Goal: Information Seeking & Learning: Learn about a topic

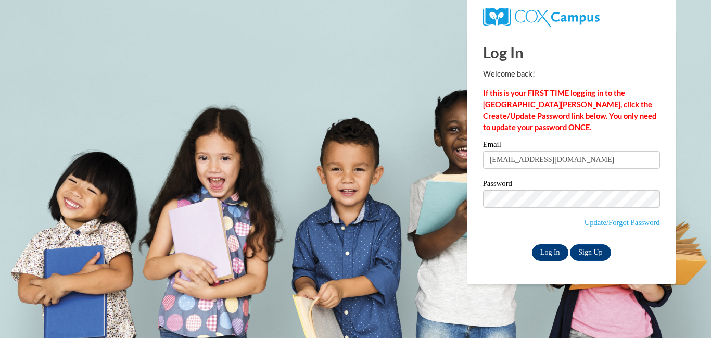
click at [547, 246] on input "Log In" at bounding box center [550, 252] width 36 height 17
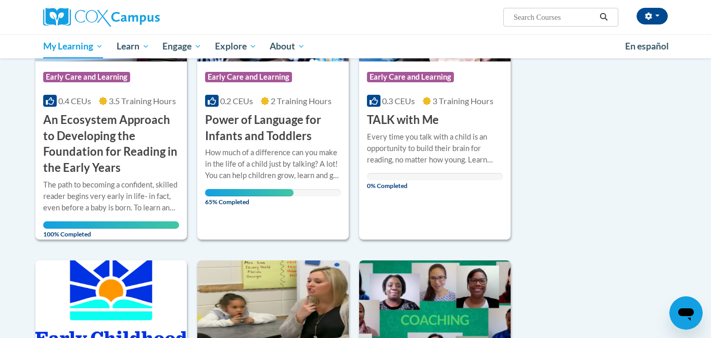
scroll to position [240, 0]
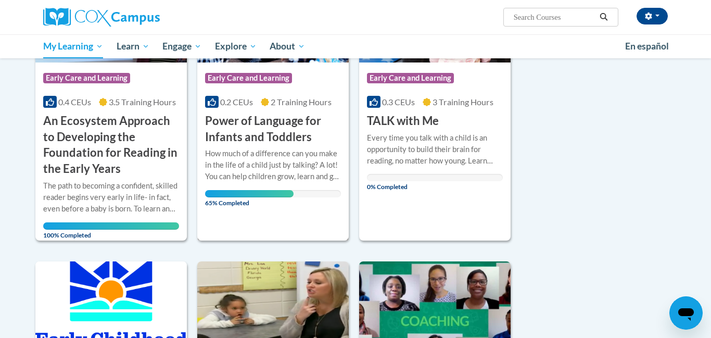
click at [299, 169] on div "How much of a difference can you make in the life of a child just by talking? A…" at bounding box center [273, 165] width 136 height 34
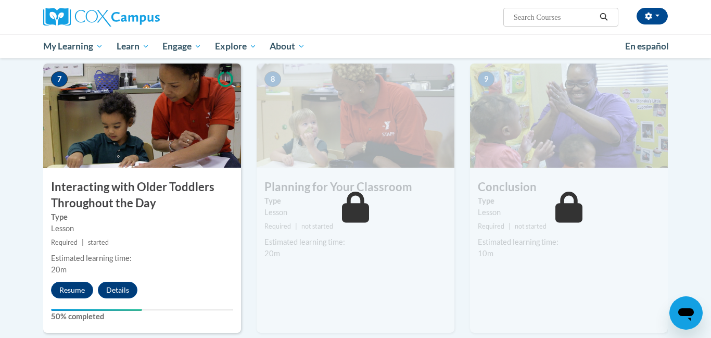
scroll to position [800, 0]
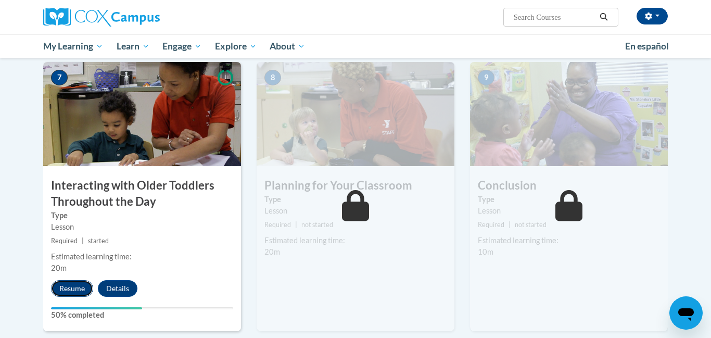
click at [82, 280] on button "Resume" at bounding box center [72, 288] width 42 height 17
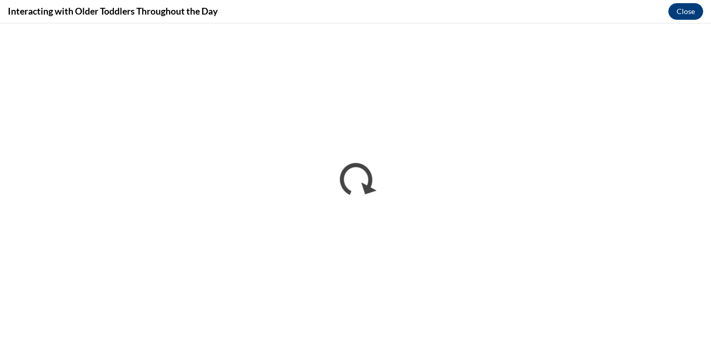
scroll to position [0, 0]
click at [684, 7] on button "Close" at bounding box center [685, 11] width 35 height 17
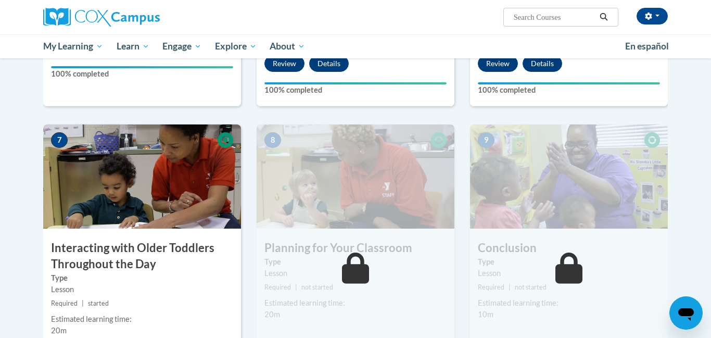
scroll to position [758, 0]
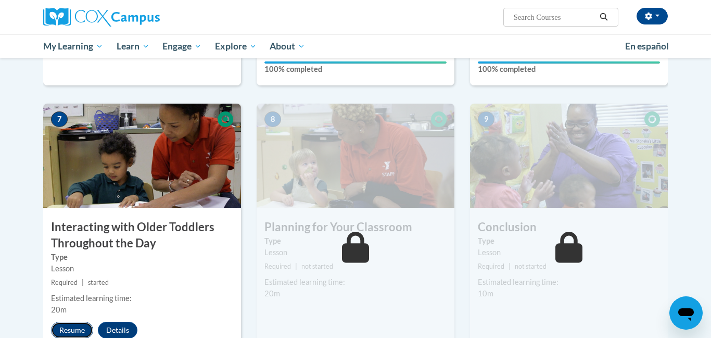
click at [79, 322] on button "Resume" at bounding box center [72, 330] width 42 height 17
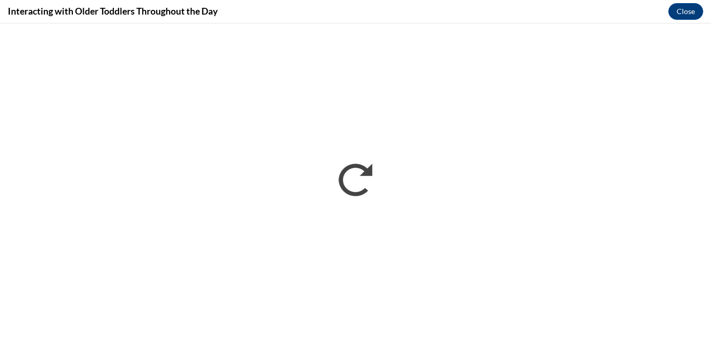
scroll to position [0, 0]
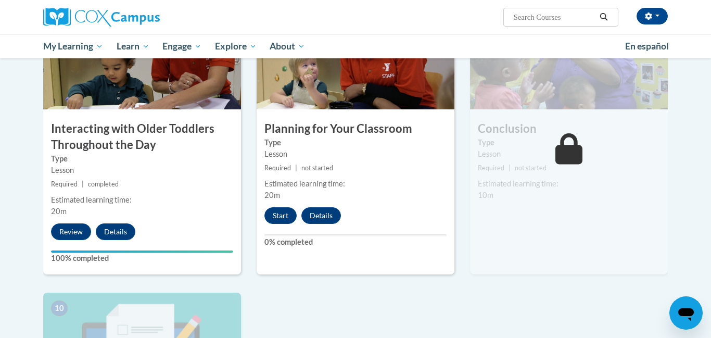
scroll to position [864, 0]
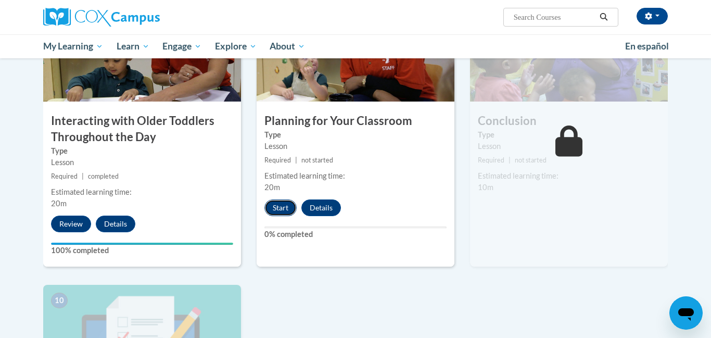
click at [277, 199] on button "Start" at bounding box center [280, 207] width 32 height 17
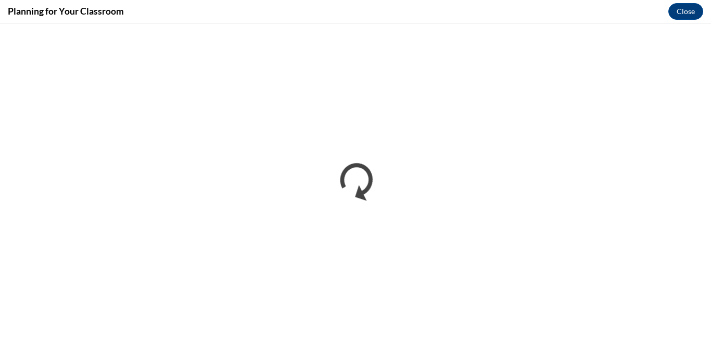
scroll to position [0, 0]
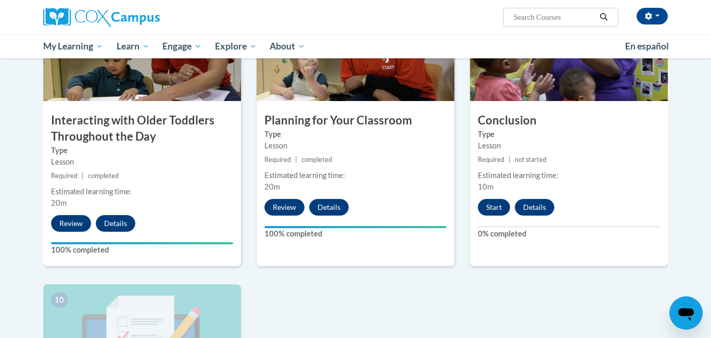
scroll to position [866, 0]
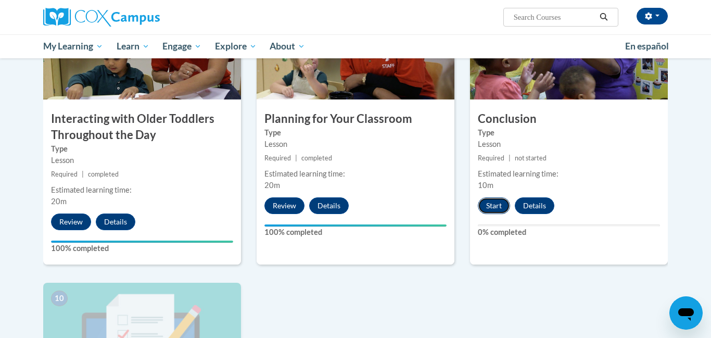
click at [486, 197] on button "Start" at bounding box center [494, 205] width 32 height 17
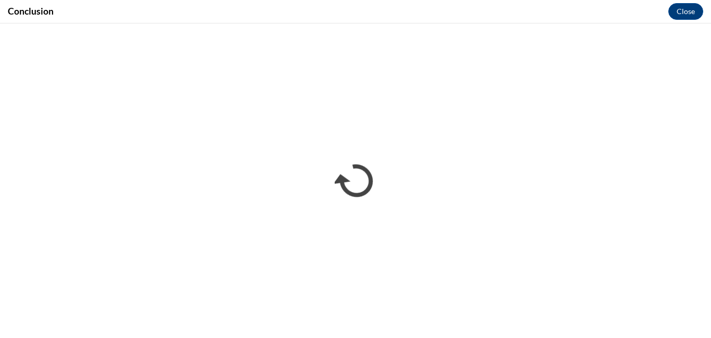
scroll to position [0, 0]
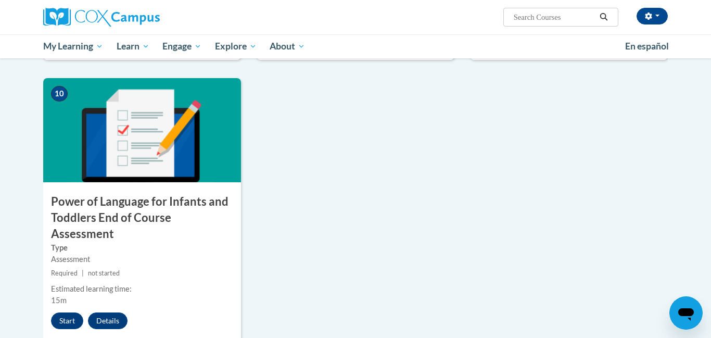
scroll to position [1073, 0]
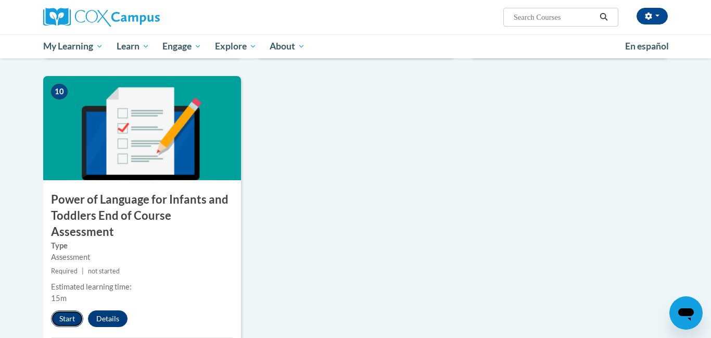
click at [60, 310] on button "Start" at bounding box center [67, 318] width 32 height 17
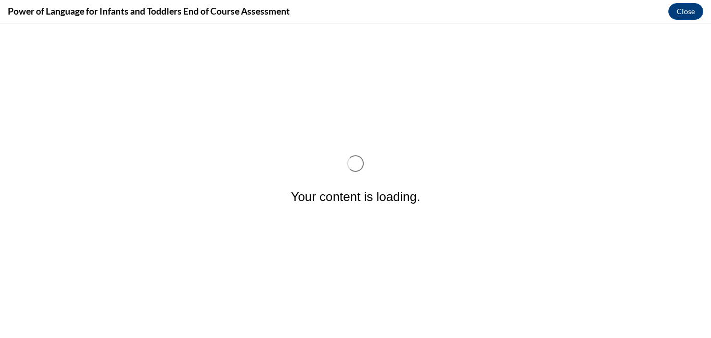
scroll to position [0, 0]
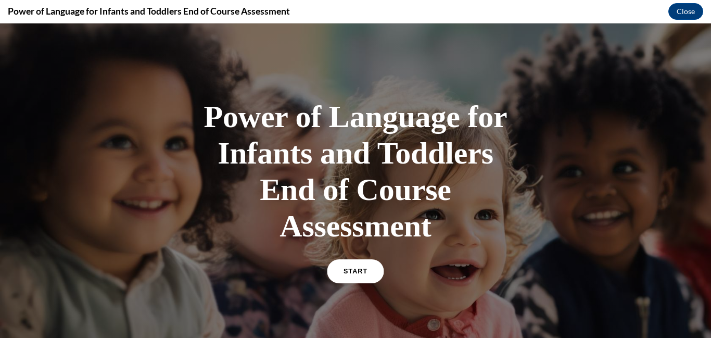
click at [355, 264] on link "START" at bounding box center [355, 271] width 57 height 24
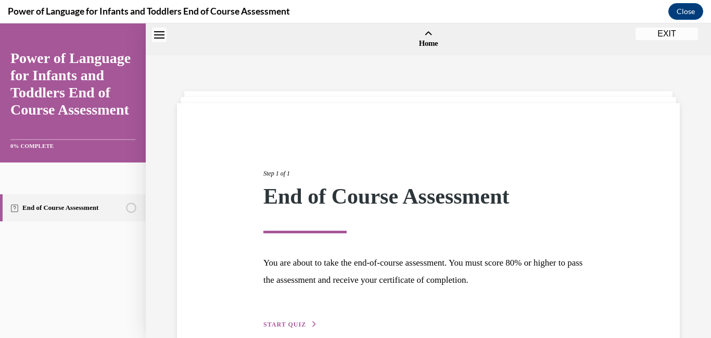
scroll to position [32, 0]
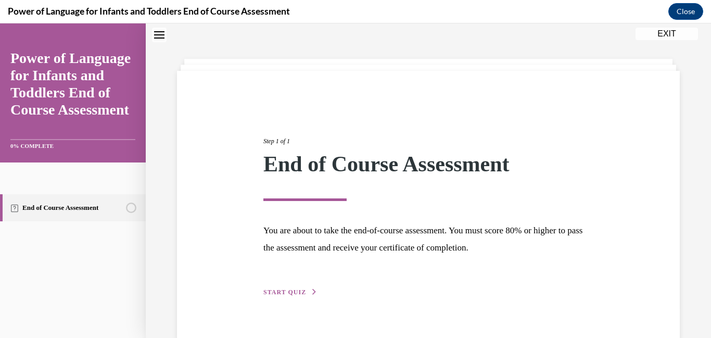
click at [290, 290] on span "START QUIZ" at bounding box center [284, 291] width 43 height 7
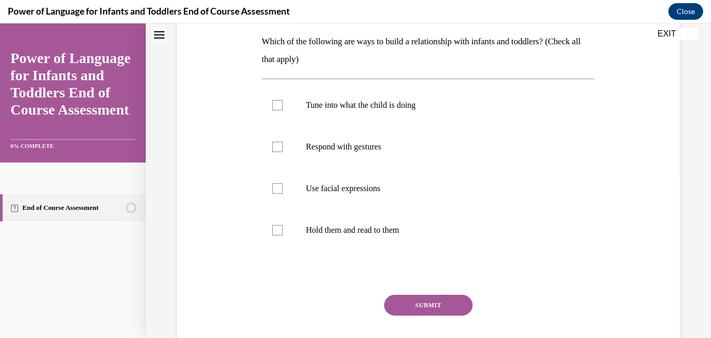
scroll to position [169, 0]
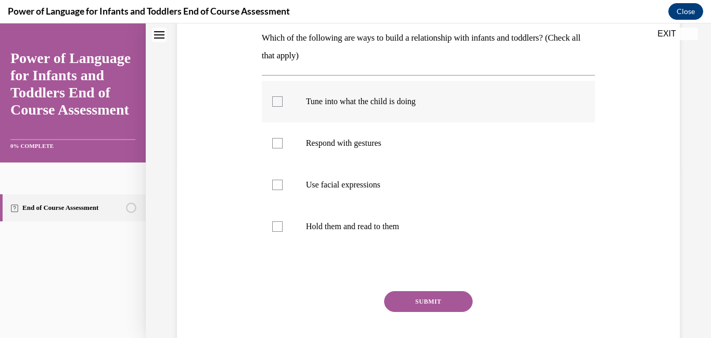
click at [273, 103] on div at bounding box center [277, 101] width 10 height 10
click at [273, 103] on input "Tune into what the child is doing" at bounding box center [277, 101] width 10 height 10
checkbox input "true"
click at [278, 144] on div at bounding box center [277, 143] width 10 height 10
click at [278, 144] on input "Respond with gestures" at bounding box center [277, 143] width 10 height 10
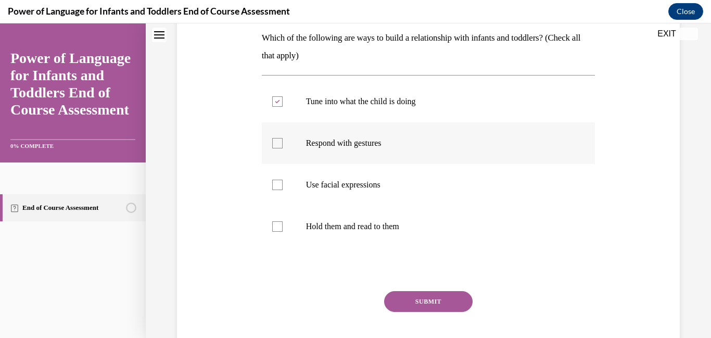
checkbox input "true"
click at [283, 183] on label "Use facial expressions" at bounding box center [429, 185] width 334 height 42
click at [283, 183] on input "Use facial expressions" at bounding box center [277, 185] width 10 height 10
checkbox input "true"
click at [278, 222] on div at bounding box center [277, 226] width 10 height 10
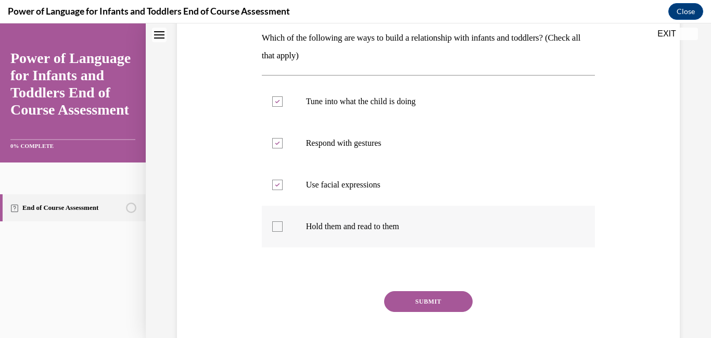
click at [278, 222] on input "Hold them and read to them" at bounding box center [277, 226] width 10 height 10
checkbox input "true"
click at [431, 303] on button "SUBMIT" at bounding box center [428, 301] width 88 height 21
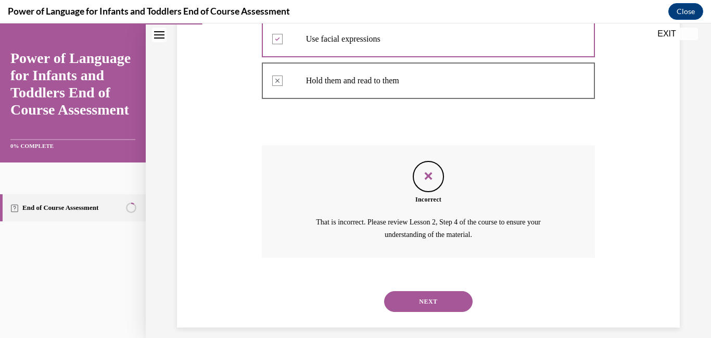
scroll to position [313, 0]
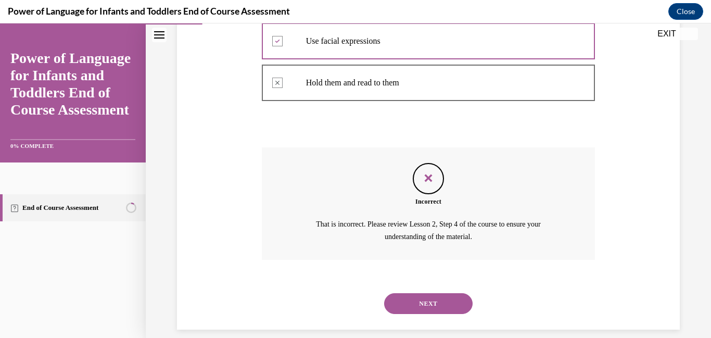
click at [442, 303] on button "NEXT" at bounding box center [428, 303] width 88 height 21
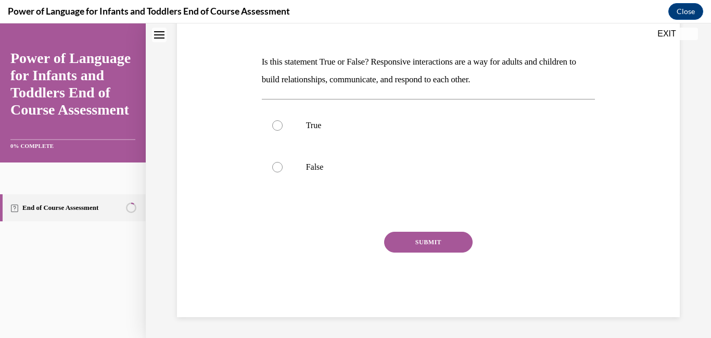
scroll to position [0, 0]
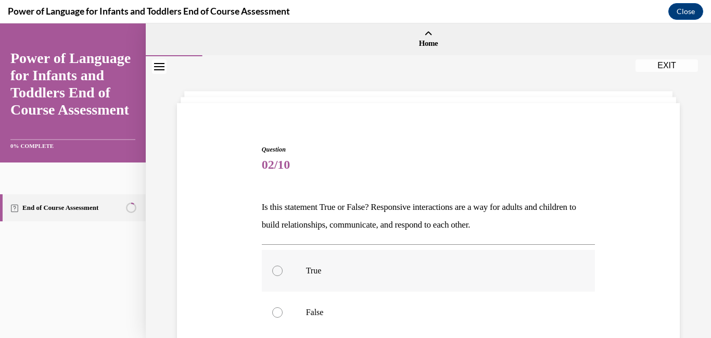
click at [277, 268] on div at bounding box center [277, 270] width 10 height 10
click at [277, 268] on input "True" at bounding box center [277, 270] width 10 height 10
radio input "true"
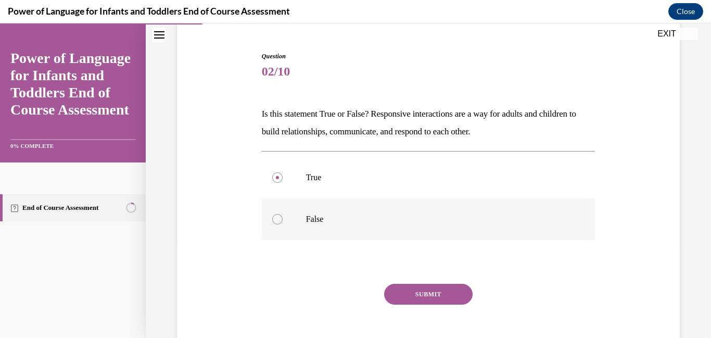
scroll to position [91, 0]
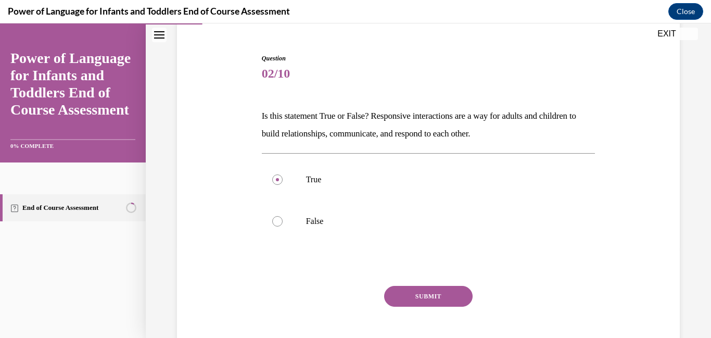
click at [451, 304] on button "SUBMIT" at bounding box center [428, 296] width 88 height 21
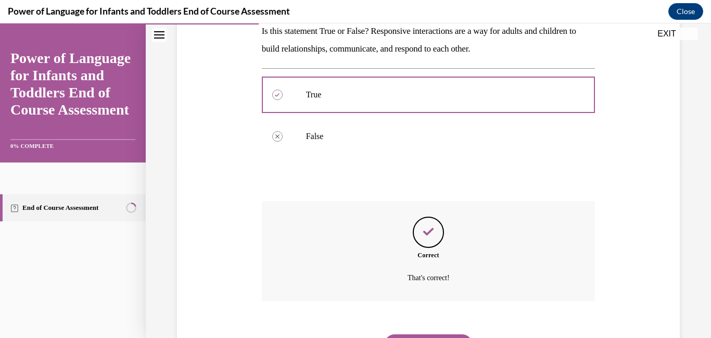
scroll to position [229, 0]
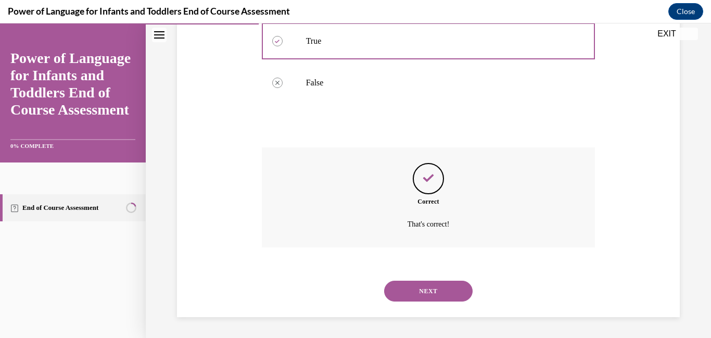
click at [415, 286] on button "NEXT" at bounding box center [428, 290] width 88 height 21
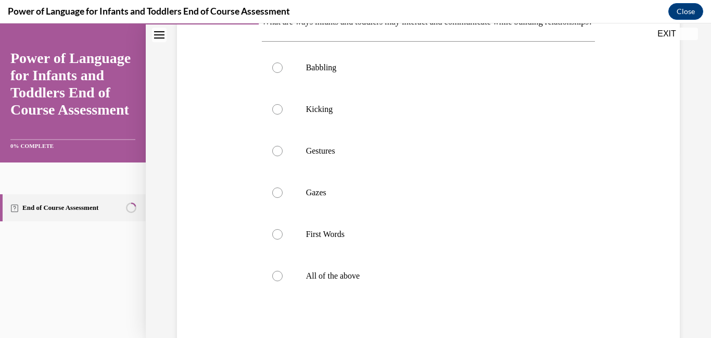
scroll to position [186, 0]
click at [276, 280] on div at bounding box center [277, 275] width 10 height 10
click at [276, 280] on input "All of the above" at bounding box center [277, 275] width 10 height 10
radio input "true"
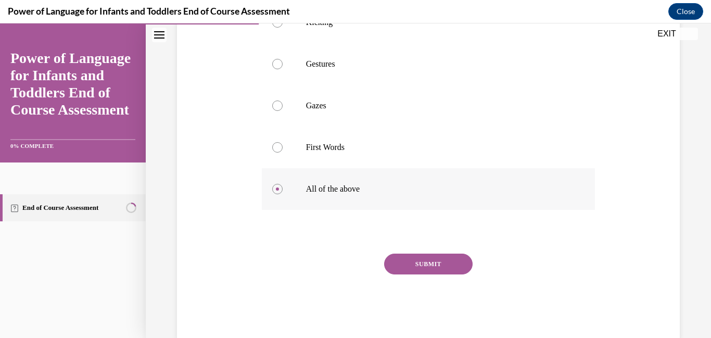
scroll to position [275, 0]
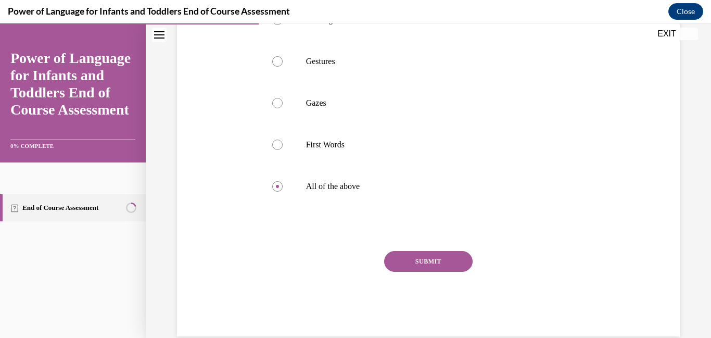
click at [451, 272] on button "SUBMIT" at bounding box center [428, 261] width 88 height 21
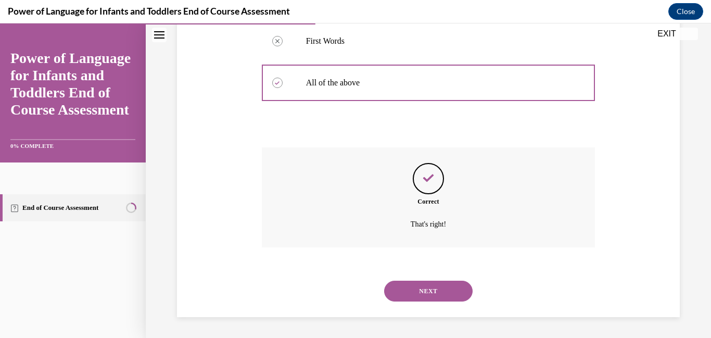
scroll to position [394, 0]
click at [409, 290] on button "NEXT" at bounding box center [428, 290] width 88 height 21
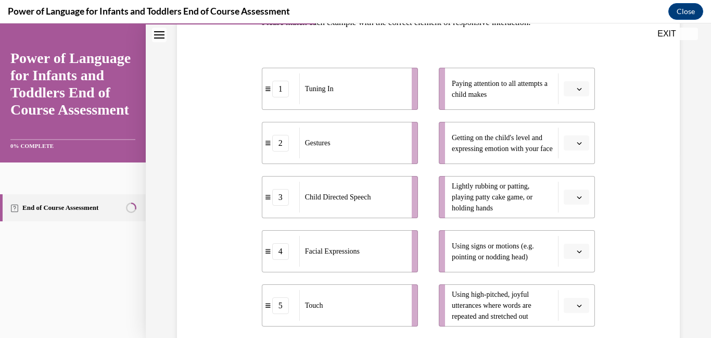
scroll to position [187, 0]
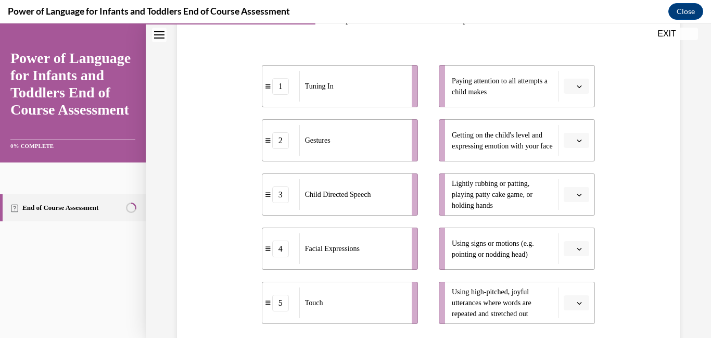
click at [579, 94] on button "button" at bounding box center [575, 87] width 25 height 16
click at [578, 130] on div "1" at bounding box center [575, 130] width 26 height 21
click at [576, 148] on li "Getting on the child's level and expressing emotion with your face" at bounding box center [517, 140] width 156 height 42
click at [578, 139] on span "button" at bounding box center [579, 140] width 5 height 5
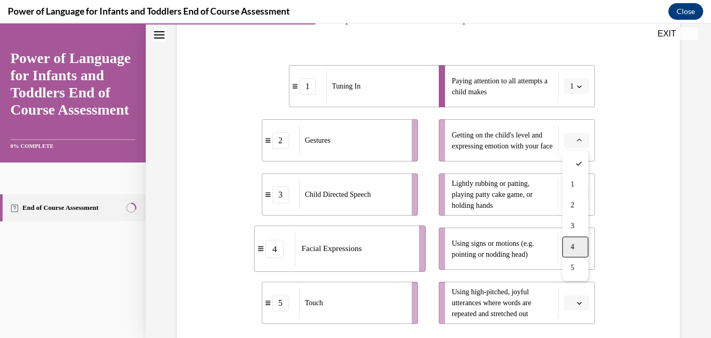
click at [573, 243] on span "4" at bounding box center [572, 246] width 4 height 8
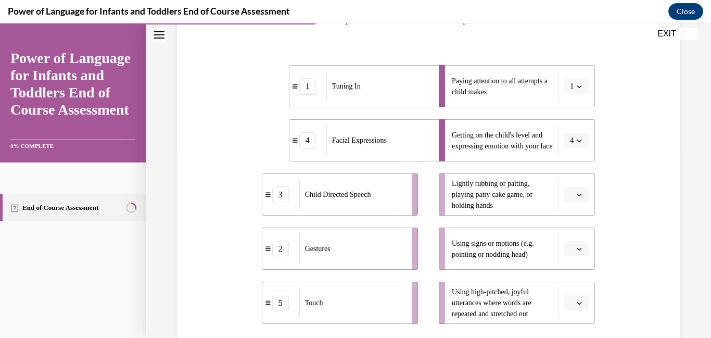
click at [579, 197] on icon "button" at bounding box center [579, 194] width 5 height 5
click at [573, 322] on span "5" at bounding box center [572, 321] width 4 height 8
click at [572, 244] on span "Please select an option" at bounding box center [572, 249] width 4 height 10
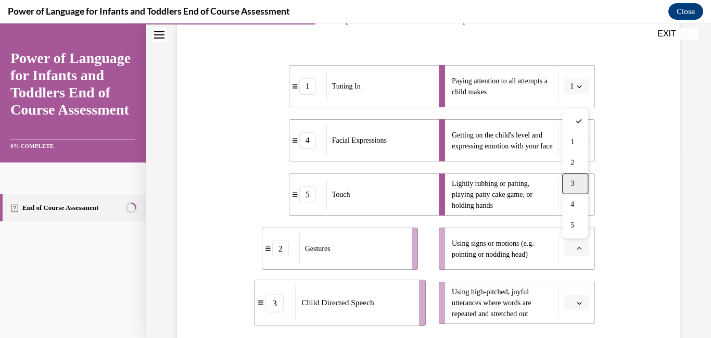
click at [574, 185] on span "3" at bounding box center [572, 184] width 4 height 8
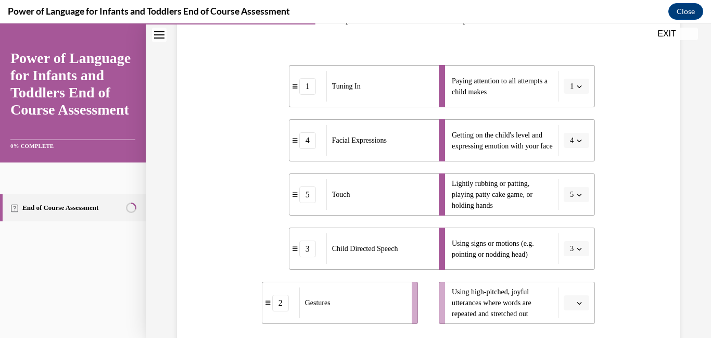
click at [577, 305] on icon "button" at bounding box center [579, 302] width 5 height 5
click at [572, 237] on span "3" at bounding box center [572, 238] width 4 height 8
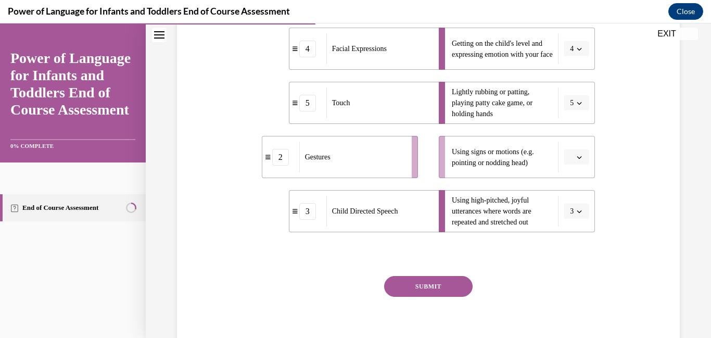
scroll to position [279, 0]
click at [440, 286] on button "SUBMIT" at bounding box center [428, 285] width 88 height 21
click at [577, 159] on icon "button" at bounding box center [579, 156] width 5 height 5
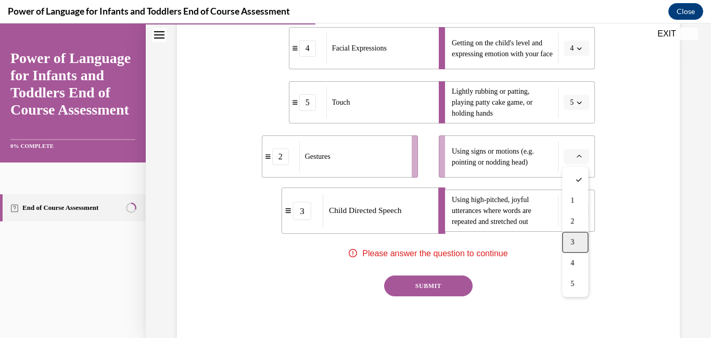
click at [576, 236] on div "3" at bounding box center [575, 242] width 26 height 21
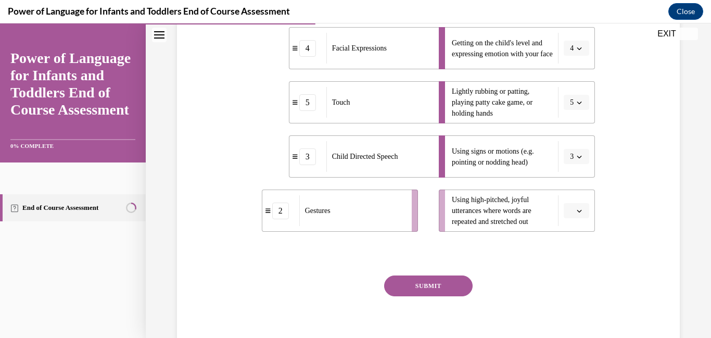
click at [575, 214] on button "button" at bounding box center [575, 211] width 25 height 16
click at [578, 170] on div "4" at bounding box center [575, 166] width 26 height 21
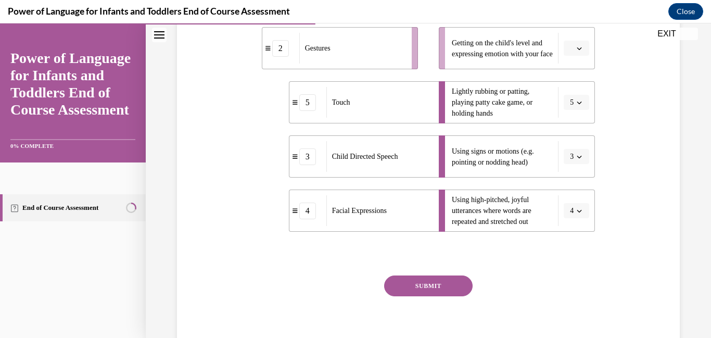
click at [440, 286] on button "SUBMIT" at bounding box center [428, 285] width 88 height 21
click at [584, 50] on button "button" at bounding box center [575, 49] width 25 height 16
click at [581, 105] on div "2" at bounding box center [575, 113] width 26 height 21
click at [420, 281] on button "SUBMIT" at bounding box center [428, 285] width 88 height 21
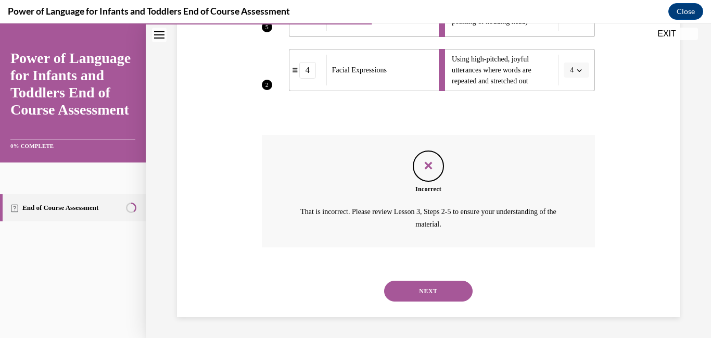
scroll to position [419, 0]
click at [460, 288] on button "NEXT" at bounding box center [428, 291] width 88 height 21
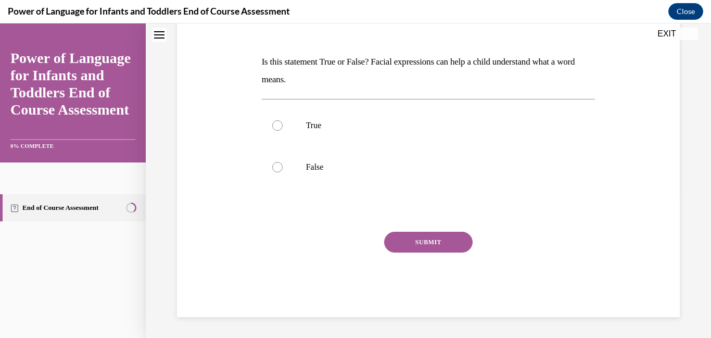
scroll to position [0, 0]
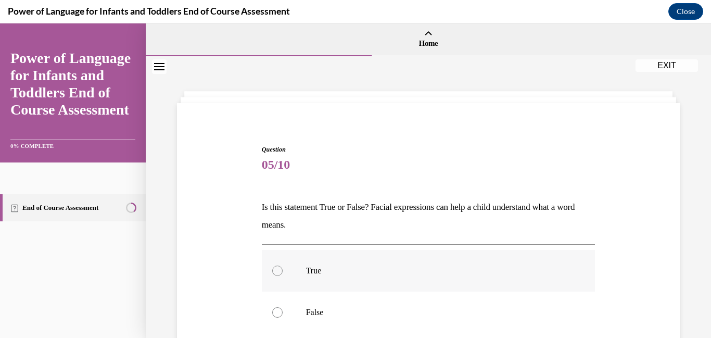
click at [275, 274] on div at bounding box center [277, 270] width 10 height 10
click at [275, 274] on input "True" at bounding box center [277, 270] width 10 height 10
radio input "true"
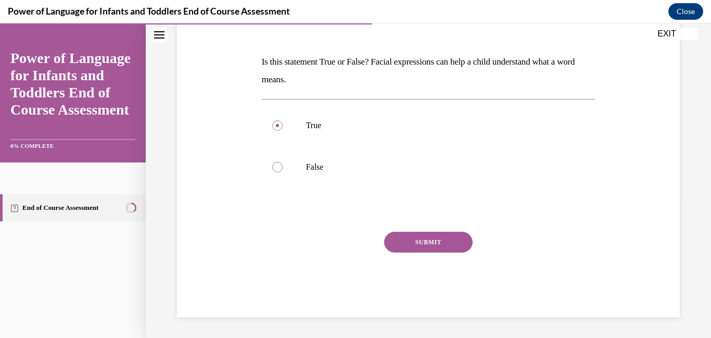
click at [440, 242] on button "SUBMIT" at bounding box center [428, 242] width 88 height 21
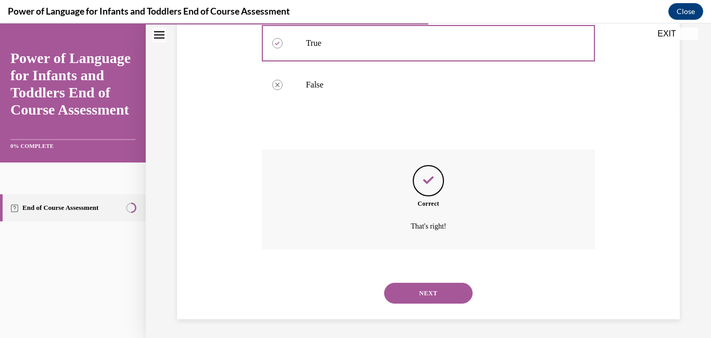
scroll to position [229, 0]
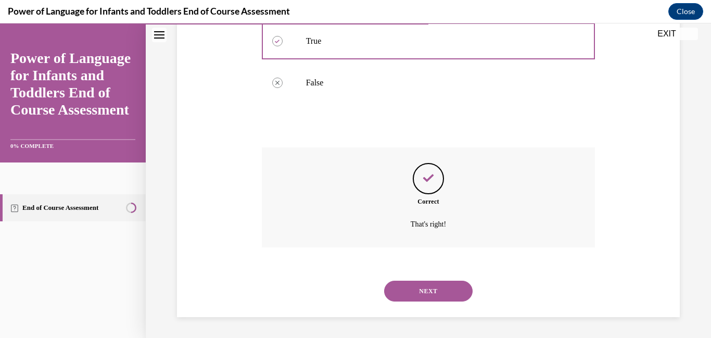
click at [448, 289] on button "NEXT" at bounding box center [428, 290] width 88 height 21
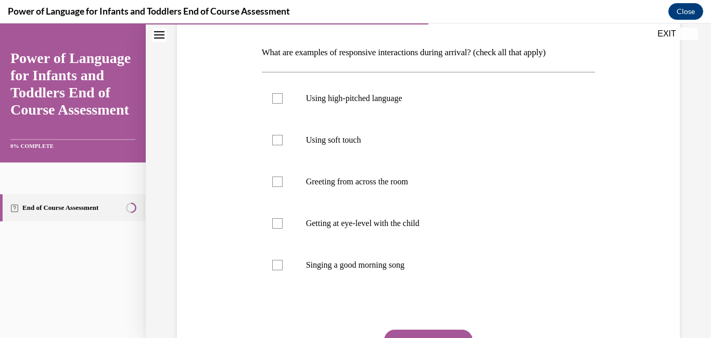
scroll to position [158, 0]
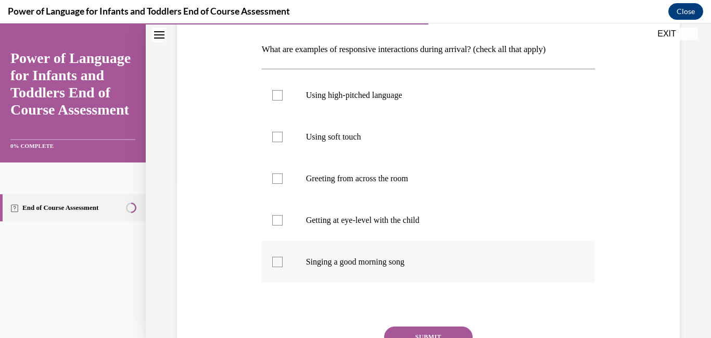
click at [274, 259] on div at bounding box center [277, 262] width 10 height 10
click at [274, 259] on input "Singing a good morning song" at bounding box center [277, 262] width 10 height 10
checkbox input "true"
click at [275, 222] on div at bounding box center [277, 220] width 10 height 10
click at [275, 222] on input "Getting at eye-level with the child" at bounding box center [277, 220] width 10 height 10
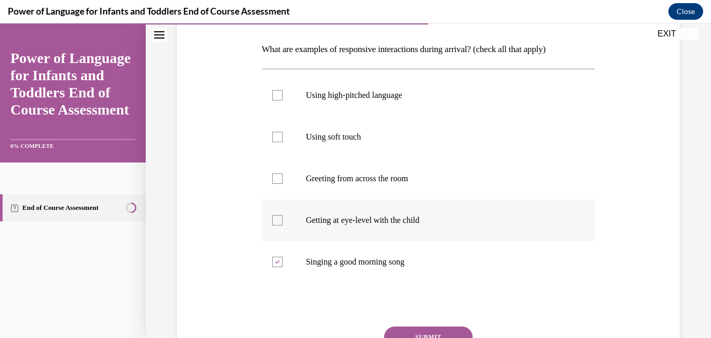
checkbox input "true"
click at [274, 134] on div at bounding box center [277, 137] width 10 height 10
click at [274, 134] on input "Using soft touch" at bounding box center [277, 137] width 10 height 10
checkbox input "true"
click at [278, 94] on div at bounding box center [277, 95] width 10 height 10
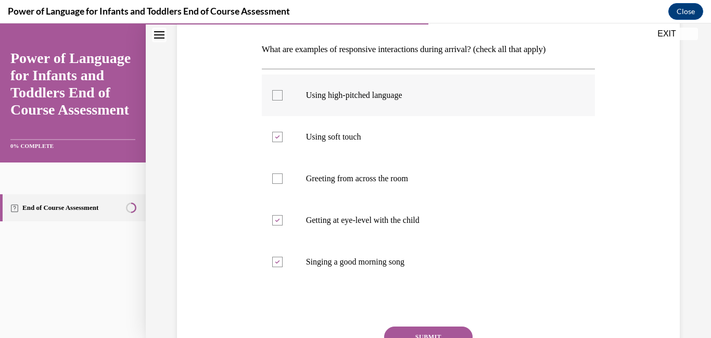
click at [278, 94] on input "Using high-pitched language" at bounding box center [277, 95] width 10 height 10
checkbox input "true"
click at [454, 196] on label "Greeting from across the room" at bounding box center [429, 179] width 334 height 42
click at [283, 184] on input "Greeting from across the room" at bounding box center [277, 178] width 10 height 10
checkbox input "true"
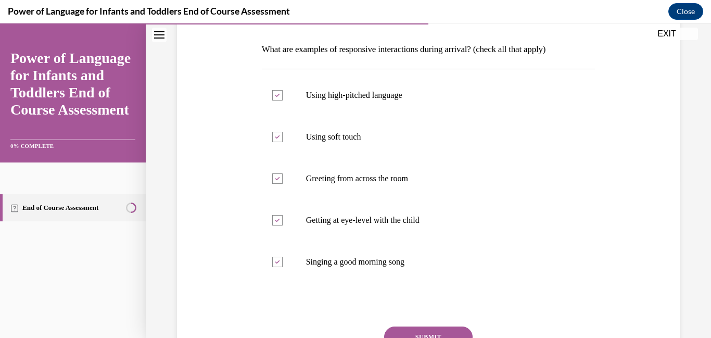
click at [457, 328] on button "SUBMIT" at bounding box center [428, 336] width 88 height 21
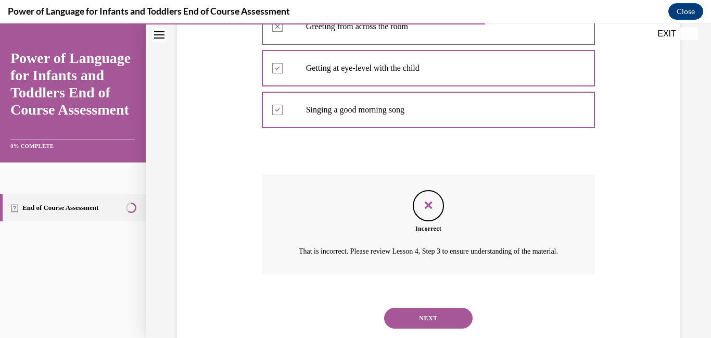
scroll to position [349, 0]
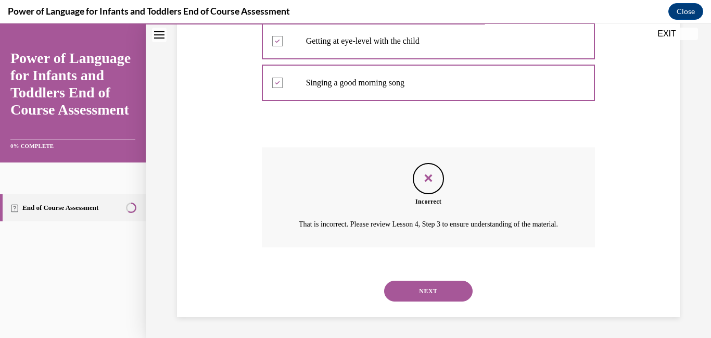
click at [459, 291] on button "NEXT" at bounding box center [428, 290] width 88 height 21
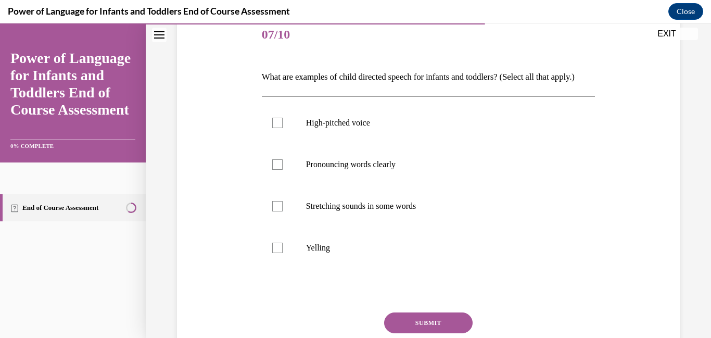
scroll to position [134, 0]
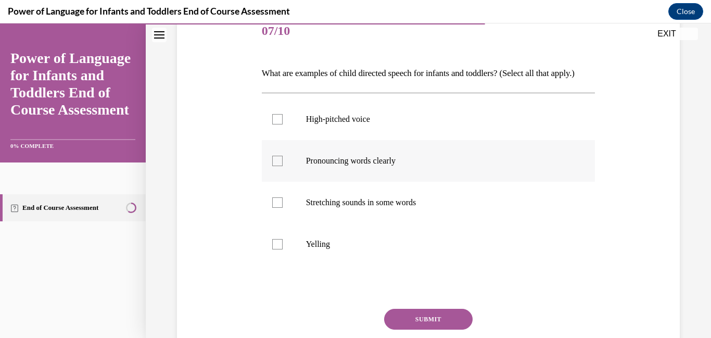
click at [278, 166] on div at bounding box center [277, 161] width 10 height 10
click at [278, 166] on input "Pronouncing words clearly" at bounding box center [277, 161] width 10 height 10
checkbox input "true"
click at [279, 214] on label "Stretching sounds in some words" at bounding box center [429, 203] width 334 height 42
click at [279, 208] on input "Stretching sounds in some words" at bounding box center [277, 202] width 10 height 10
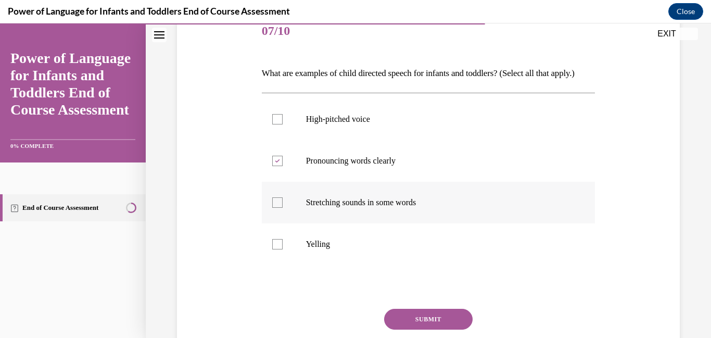
checkbox input "true"
click at [442, 328] on button "SUBMIT" at bounding box center [428, 319] width 88 height 21
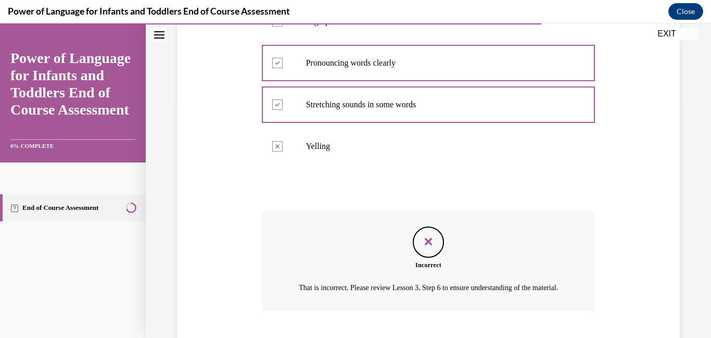
scroll to position [325, 0]
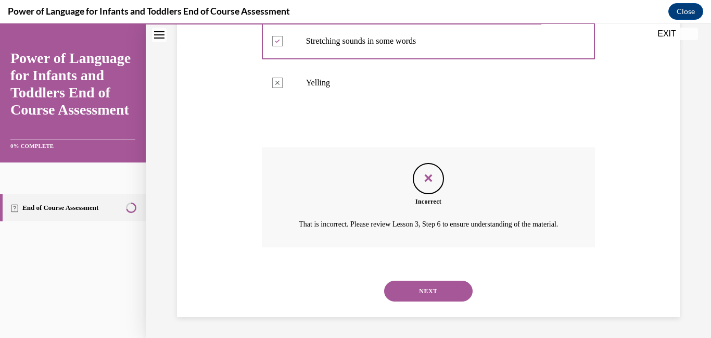
click at [471, 293] on button "NEXT" at bounding box center [428, 290] width 88 height 21
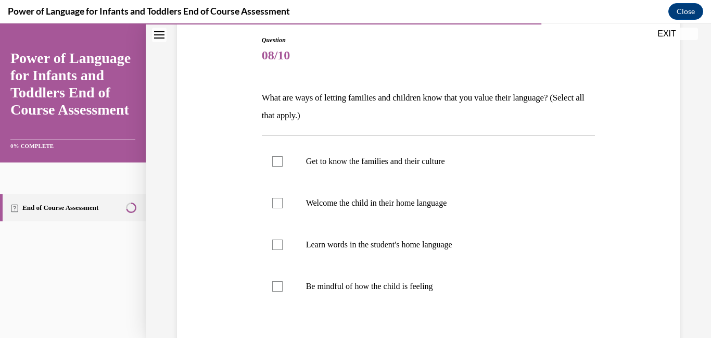
scroll to position [110, 0]
click at [275, 160] on div at bounding box center [277, 161] width 10 height 10
click at [275, 160] on input "Get to know the families and their culture" at bounding box center [277, 161] width 10 height 10
checkbox input "true"
click at [280, 201] on div at bounding box center [277, 202] width 10 height 10
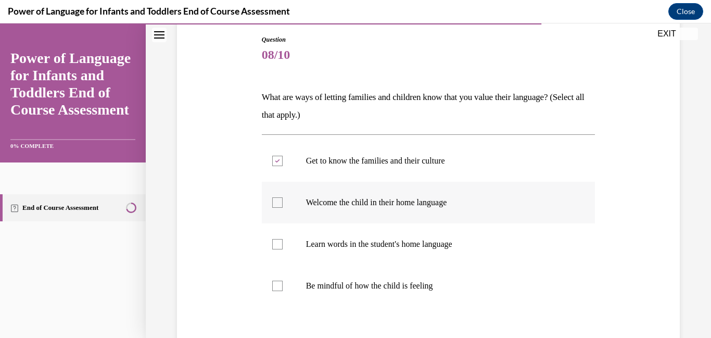
click at [280, 201] on input "Welcome the child in their home language" at bounding box center [277, 202] width 10 height 10
checkbox input "true"
click at [280, 248] on div at bounding box center [277, 244] width 10 height 10
click at [280, 248] on input "Learn words in the student's home language" at bounding box center [277, 244] width 10 height 10
checkbox input "true"
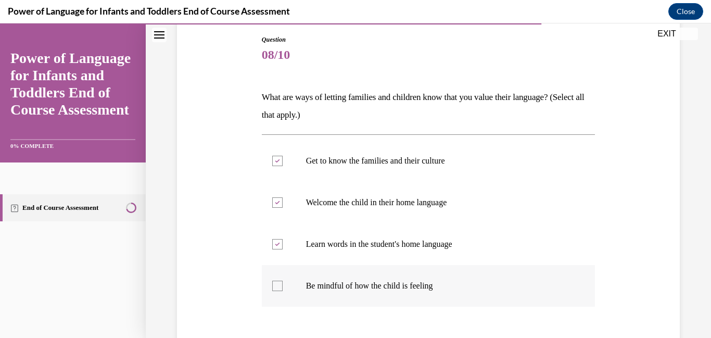
click at [280, 286] on div at bounding box center [277, 285] width 10 height 10
click at [280, 286] on input "Be mindful of how the child is feeling" at bounding box center [277, 285] width 10 height 10
checkbox input "true"
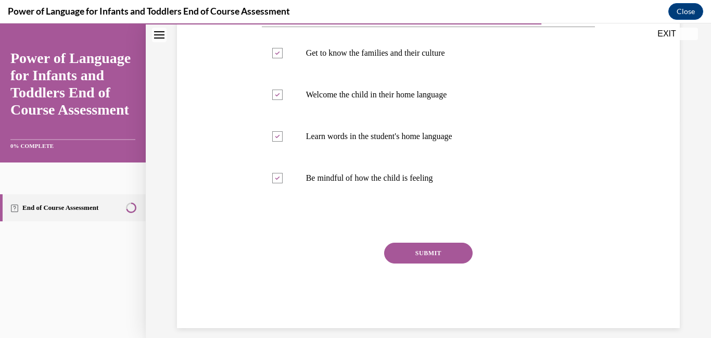
click at [439, 253] on button "SUBMIT" at bounding box center [428, 252] width 88 height 21
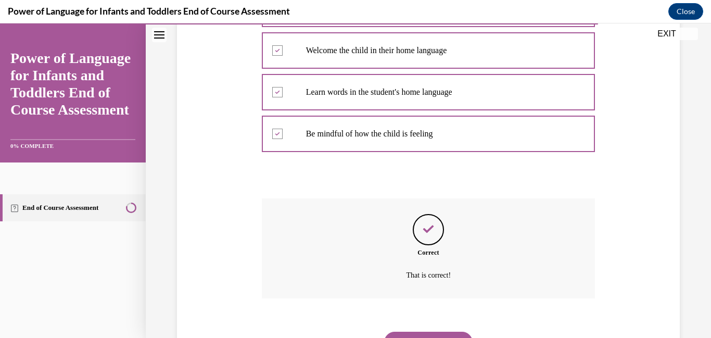
scroll to position [313, 0]
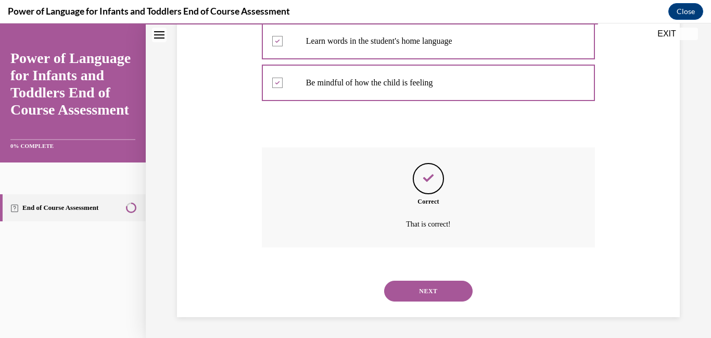
click at [442, 293] on button "NEXT" at bounding box center [428, 290] width 88 height 21
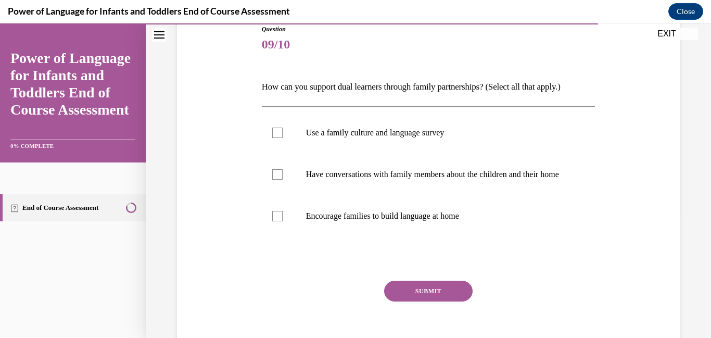
scroll to position [121, 0]
click at [275, 174] on div at bounding box center [277, 174] width 10 height 10
click at [275, 174] on input "Have conversations with family members about the children and their home" at bounding box center [277, 174] width 10 height 10
checkbox input "true"
click at [275, 221] on div at bounding box center [277, 215] width 10 height 10
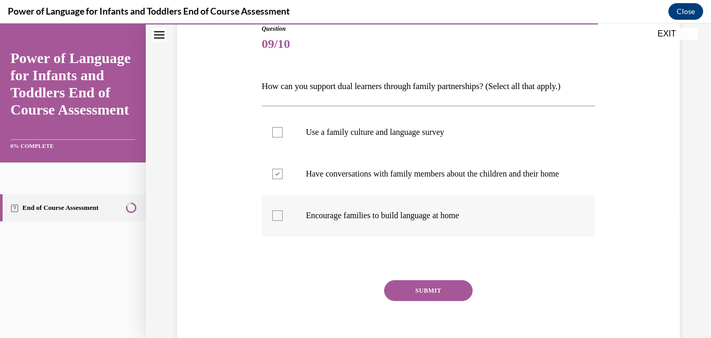
click at [275, 221] on input "Encourage families to build language at home" at bounding box center [277, 215] width 10 height 10
checkbox input "true"
click at [397, 301] on button "SUBMIT" at bounding box center [428, 290] width 88 height 21
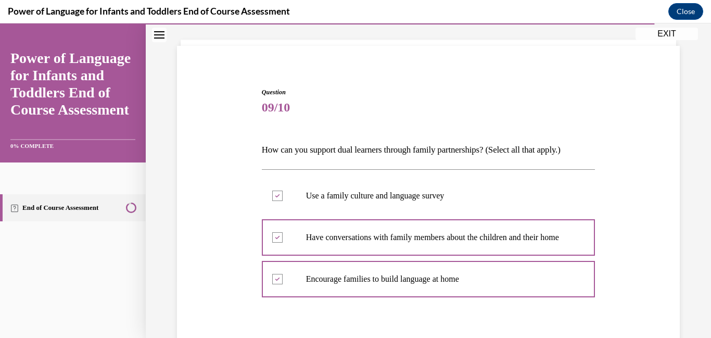
scroll to position [39, 0]
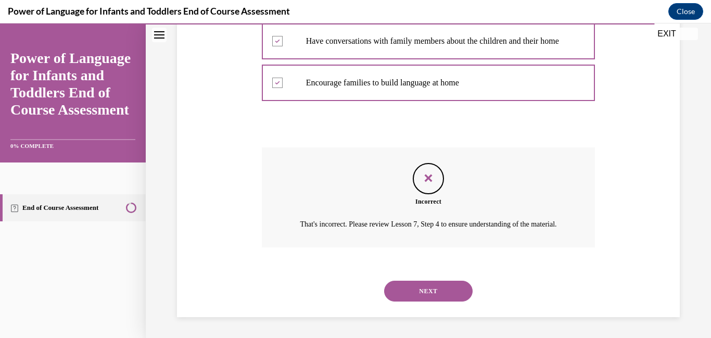
click at [601, 285] on div "Question 09/10 How can you support dual learners through family partnerships? (…" at bounding box center [428, 88] width 508 height 457
click at [444, 290] on button "NEXT" at bounding box center [428, 290] width 88 height 21
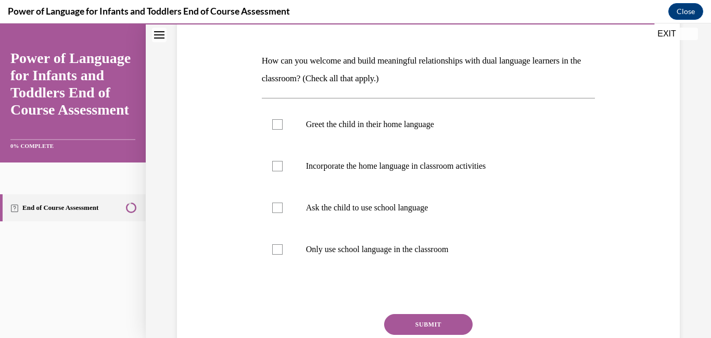
scroll to position [150, 0]
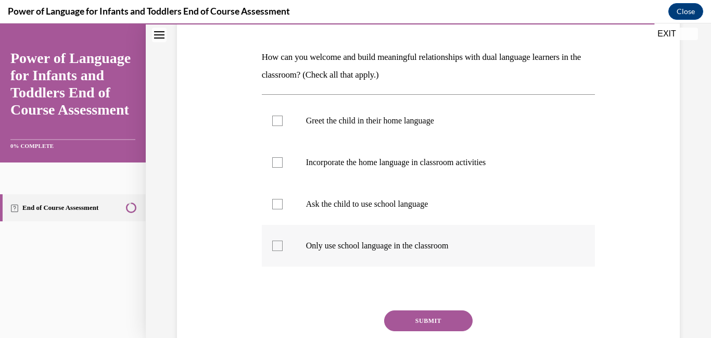
click at [288, 266] on label "Only use school language in the classroom" at bounding box center [429, 246] width 334 height 42
click at [283, 251] on input "Only use school language in the classroom" at bounding box center [277, 245] width 10 height 10
checkbox input "true"
click at [461, 326] on button "SUBMIT" at bounding box center [428, 320] width 88 height 21
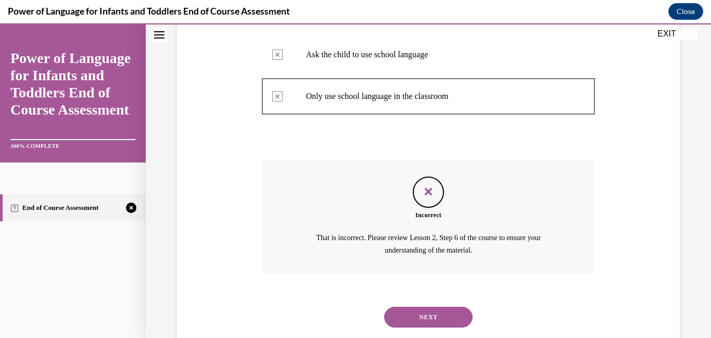
scroll to position [325, 0]
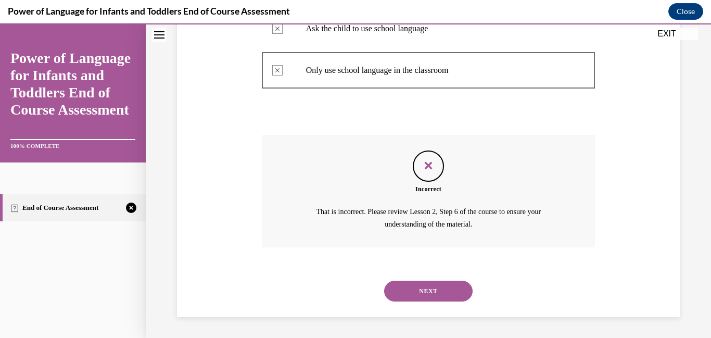
click at [442, 288] on button "NEXT" at bounding box center [428, 290] width 88 height 21
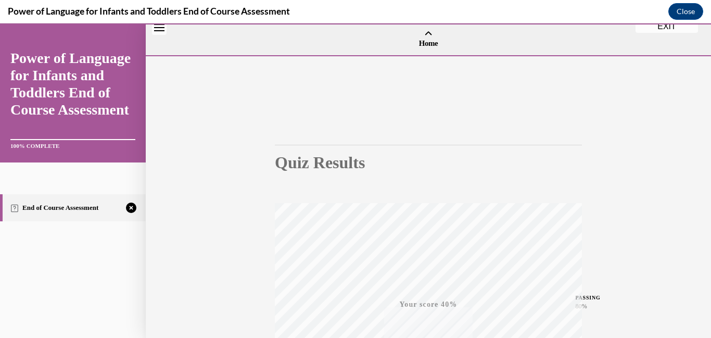
scroll to position [219, 0]
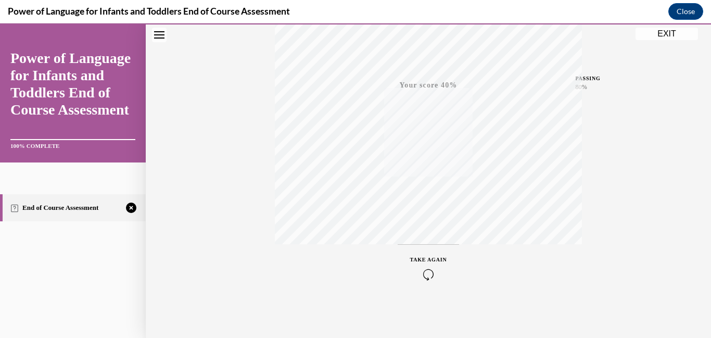
click at [439, 264] on div "TAKE AGAIN" at bounding box center [428, 267] width 37 height 24
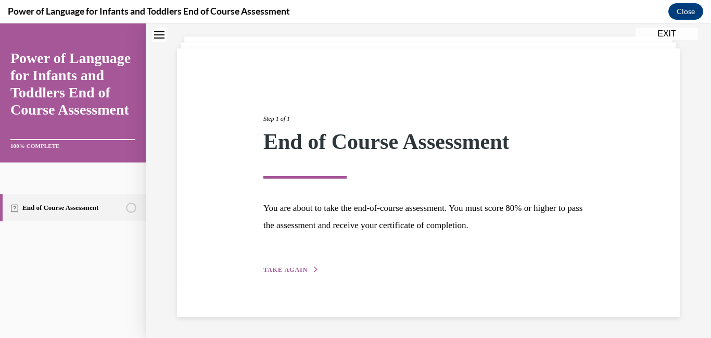
scroll to position [55, 0]
click at [306, 266] on button "TAKE AGAIN" at bounding box center [291, 269] width 56 height 9
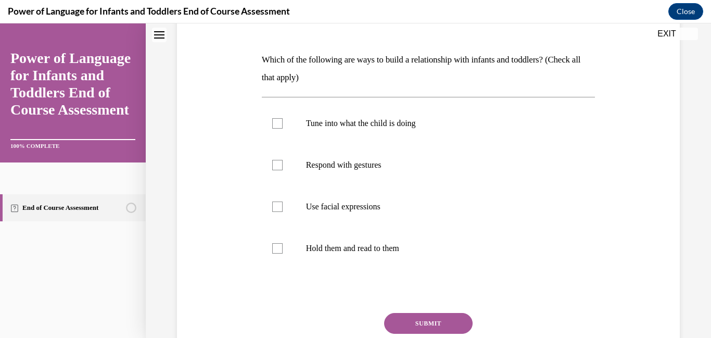
scroll to position [152, 0]
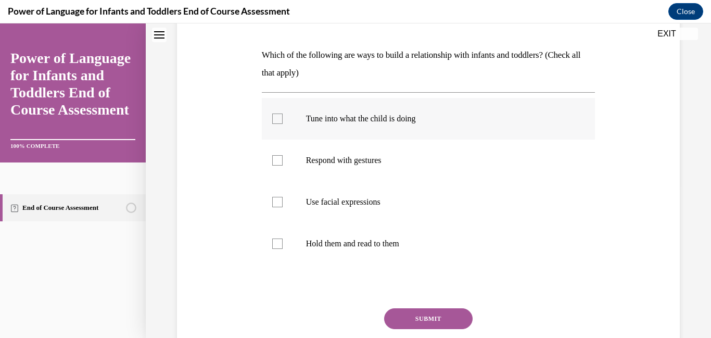
click at [274, 116] on div at bounding box center [277, 118] width 10 height 10
click at [274, 116] on input "Tune into what the child is doing" at bounding box center [277, 118] width 10 height 10
checkbox input "true"
click at [275, 159] on div at bounding box center [277, 160] width 10 height 10
click at [275, 159] on input "Respond with gestures" at bounding box center [277, 160] width 10 height 10
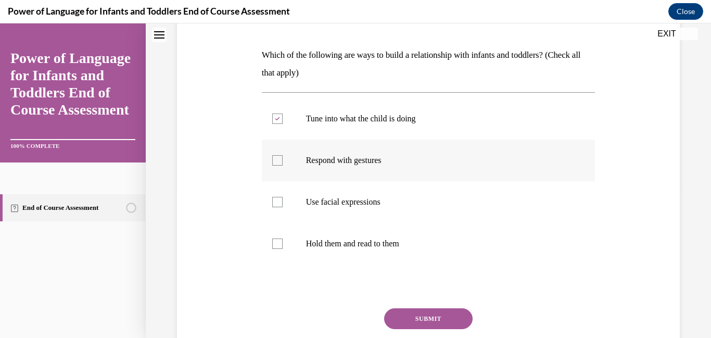
checkbox input "true"
click at [279, 204] on div at bounding box center [277, 202] width 10 height 10
click at [279, 204] on input "Use facial expressions" at bounding box center [277, 202] width 10 height 10
checkbox input "true"
click at [411, 319] on button "SUBMIT" at bounding box center [428, 318] width 88 height 21
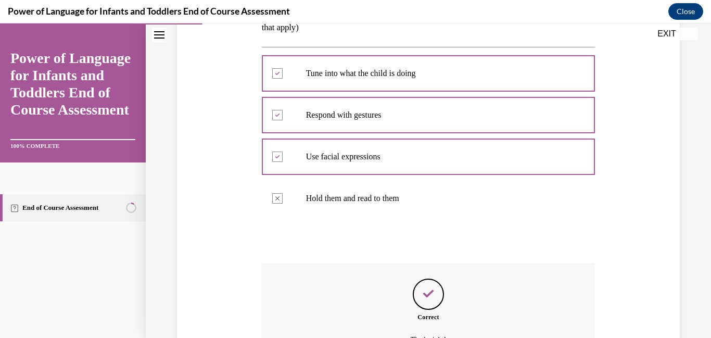
scroll to position [313, 0]
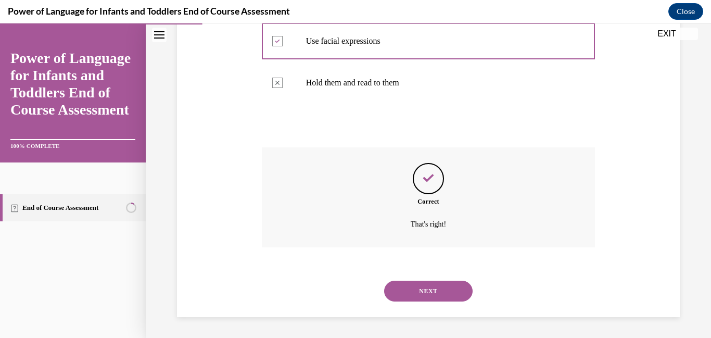
click at [417, 292] on button "NEXT" at bounding box center [428, 290] width 88 height 21
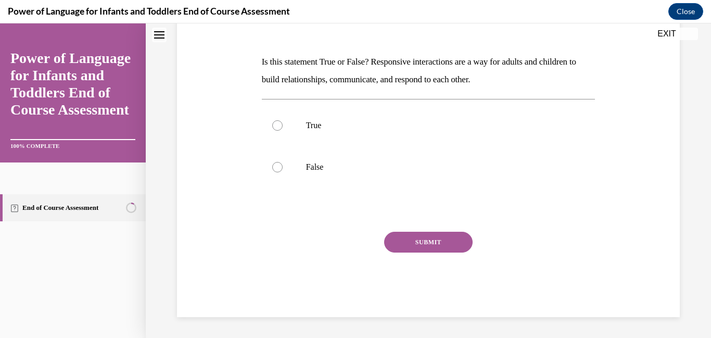
scroll to position [0, 0]
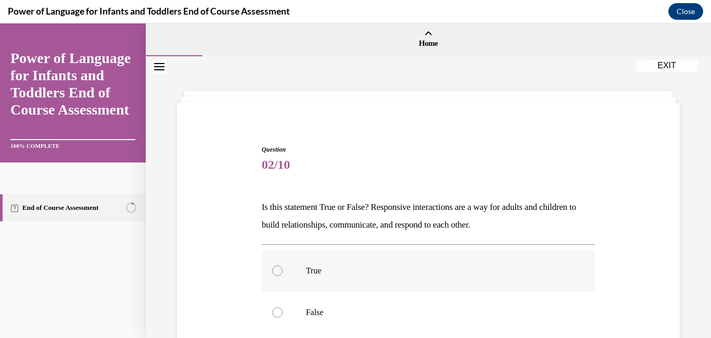
click at [276, 267] on div at bounding box center [277, 270] width 10 height 10
click at [276, 267] on input "True" at bounding box center [277, 270] width 10 height 10
radio input "true"
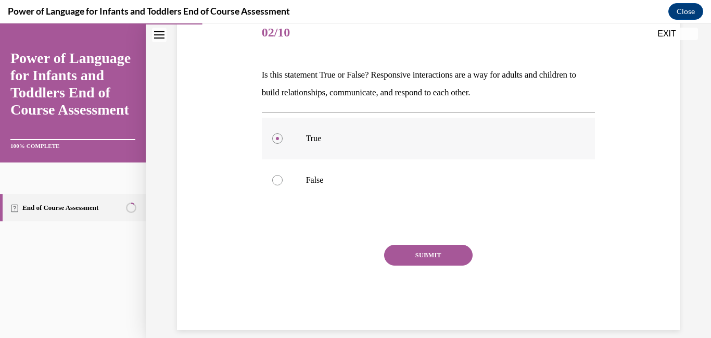
scroll to position [133, 0]
click at [431, 253] on button "SUBMIT" at bounding box center [428, 254] width 88 height 21
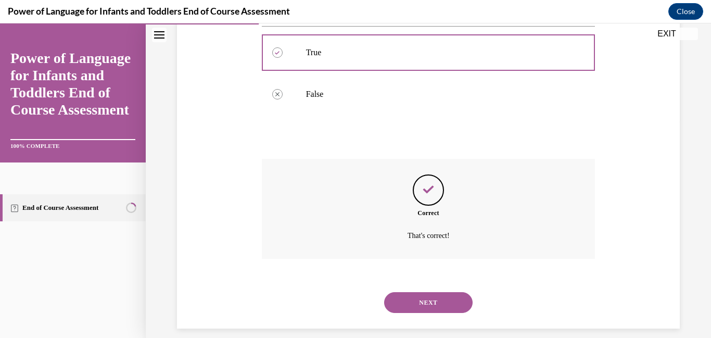
scroll to position [229, 0]
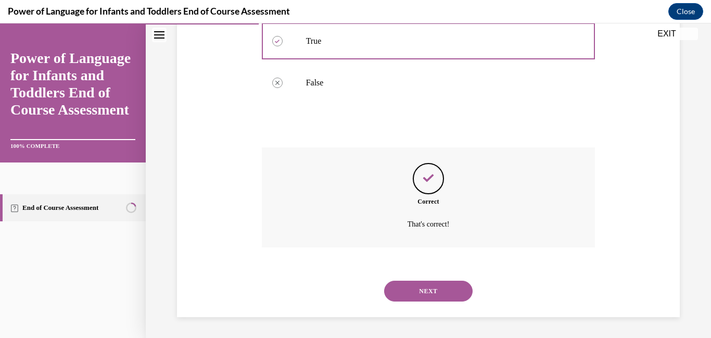
click at [426, 290] on button "NEXT" at bounding box center [428, 290] width 88 height 21
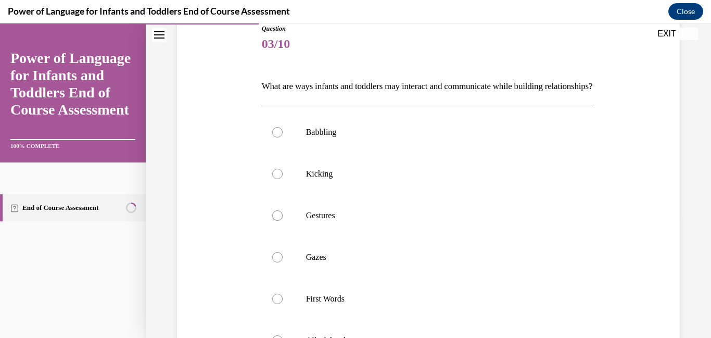
scroll to position [122, 0]
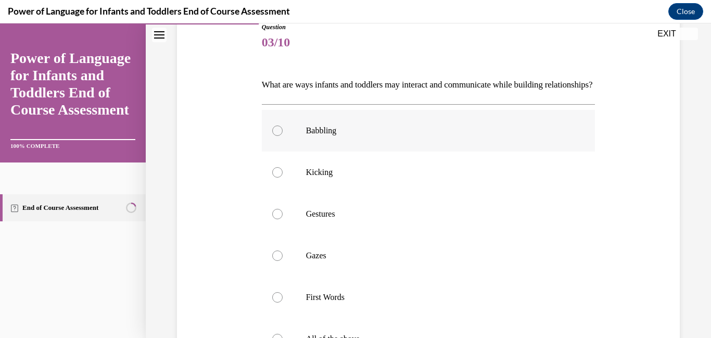
click at [277, 136] on div at bounding box center [277, 130] width 10 height 10
click at [277, 136] on input "Babbling" at bounding box center [277, 130] width 10 height 10
radio input "true"
click at [276, 177] on div at bounding box center [277, 172] width 10 height 10
click at [276, 177] on input "Kicking" at bounding box center [277, 172] width 10 height 10
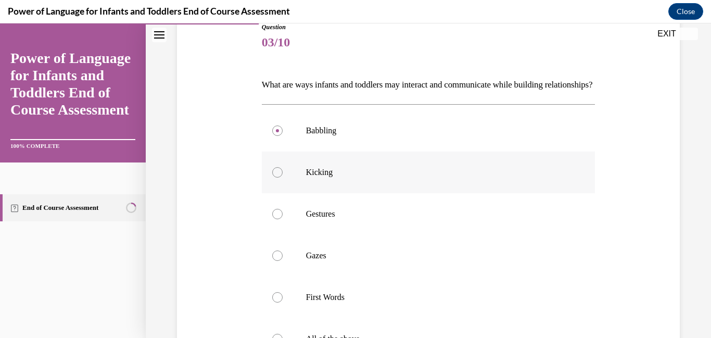
radio input "true"
click at [275, 219] on div at bounding box center [277, 214] width 10 height 10
click at [275, 219] on input "Gestures" at bounding box center [277, 214] width 10 height 10
radio input "true"
click at [279, 261] on div at bounding box center [277, 255] width 10 height 10
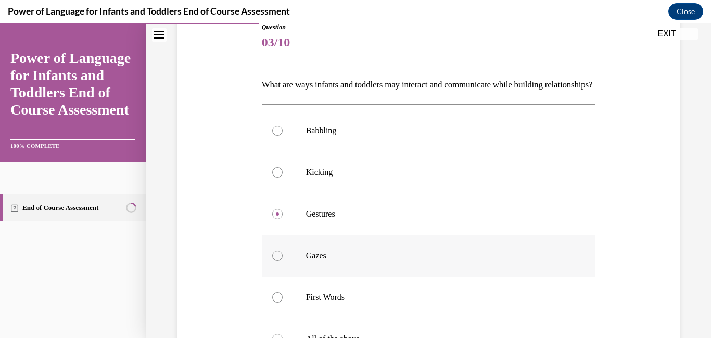
click at [279, 261] on input "Gazes" at bounding box center [277, 255] width 10 height 10
radio input "true"
click at [276, 302] on div at bounding box center [277, 297] width 10 height 10
click at [276, 302] on input "First Words" at bounding box center [277, 297] width 10 height 10
radio input "true"
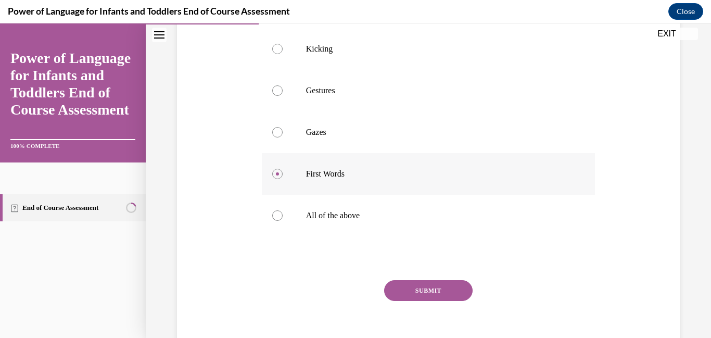
scroll to position [248, 0]
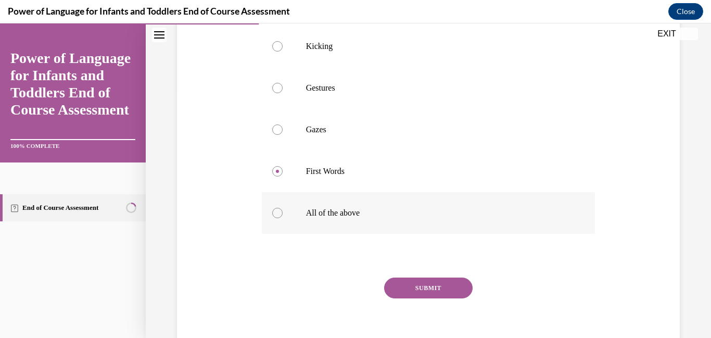
click at [279, 218] on div at bounding box center [277, 213] width 10 height 10
click at [279, 218] on input "All of the above" at bounding box center [277, 213] width 10 height 10
radio input "true"
click at [444, 298] on button "SUBMIT" at bounding box center [428, 287] width 88 height 21
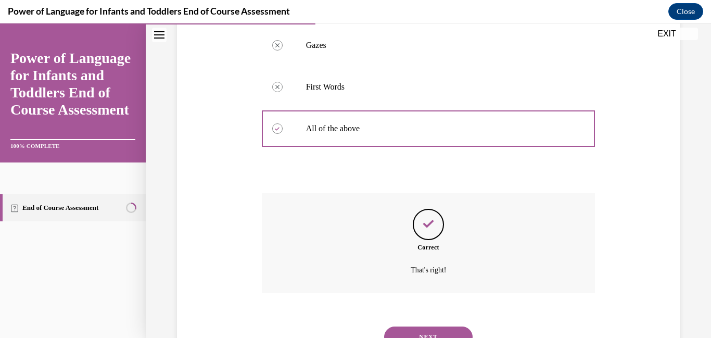
scroll to position [396, 0]
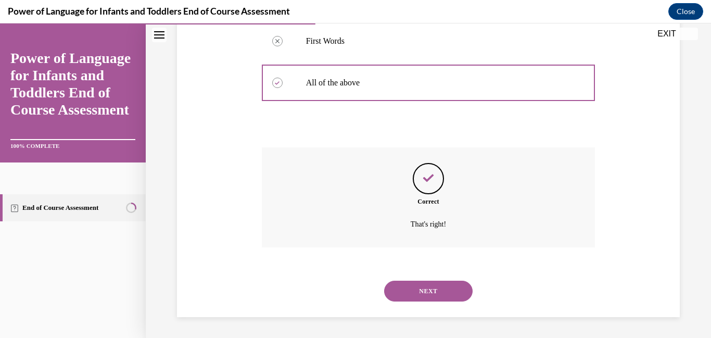
click at [430, 292] on button "NEXT" at bounding box center [428, 290] width 88 height 21
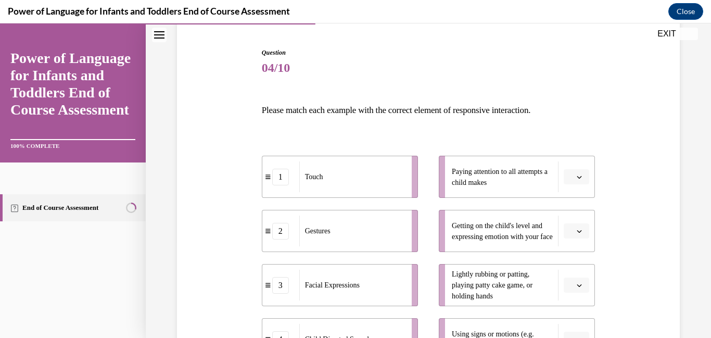
scroll to position [101, 0]
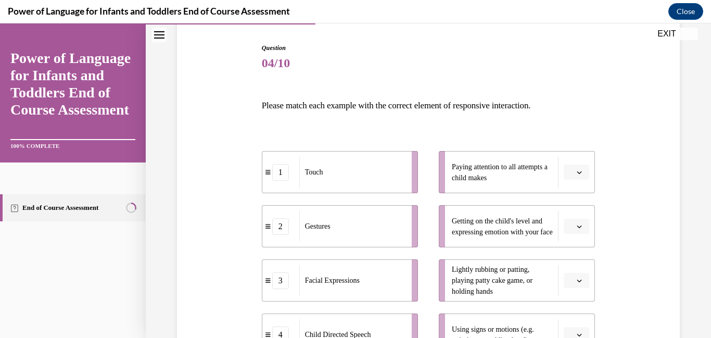
click at [584, 177] on button "button" at bounding box center [575, 172] width 25 height 16
click at [584, 222] on div "1" at bounding box center [575, 216] width 26 height 21
click at [572, 221] on span "Please select an option" at bounding box center [572, 226] width 4 height 10
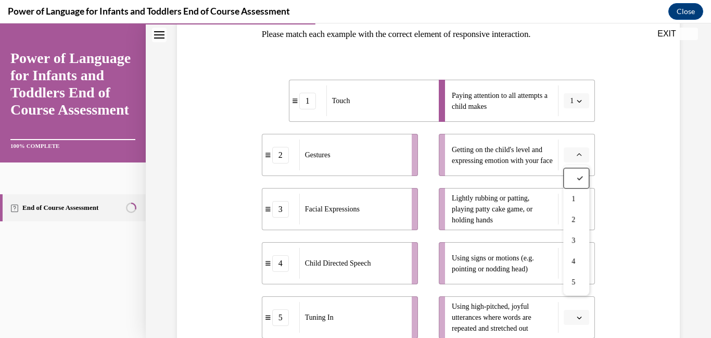
scroll to position [173, 0]
click at [581, 268] on div "4" at bounding box center [576, 260] width 26 height 21
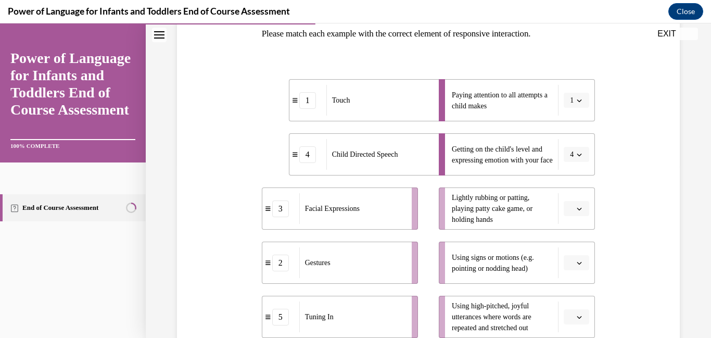
click at [585, 216] on button "button" at bounding box center [575, 209] width 25 height 16
click at [580, 186] on div "5" at bounding box center [575, 185] width 26 height 21
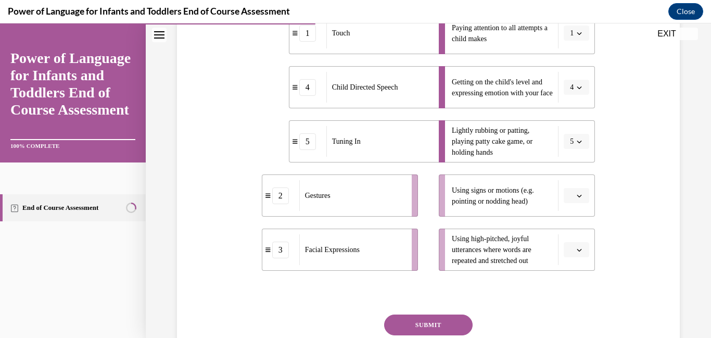
scroll to position [241, 0]
click at [579, 198] on icon "button" at bounding box center [579, 195] width 5 height 5
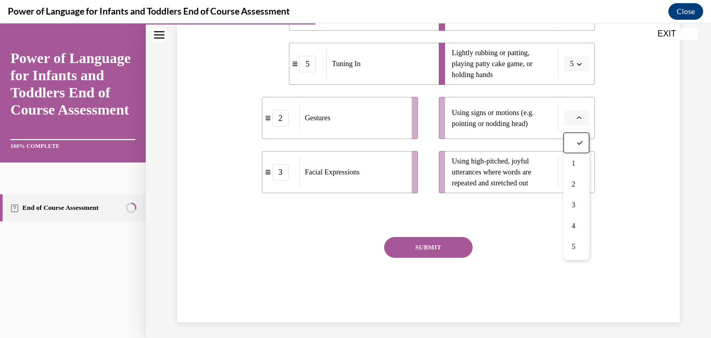
scroll to position [319, 0]
click at [584, 260] on div "SUBMIT" at bounding box center [429, 262] width 334 height 52
click at [588, 112] on button "button" at bounding box center [575, 117] width 25 height 16
click at [585, 249] on div "5" at bounding box center [575, 244] width 26 height 21
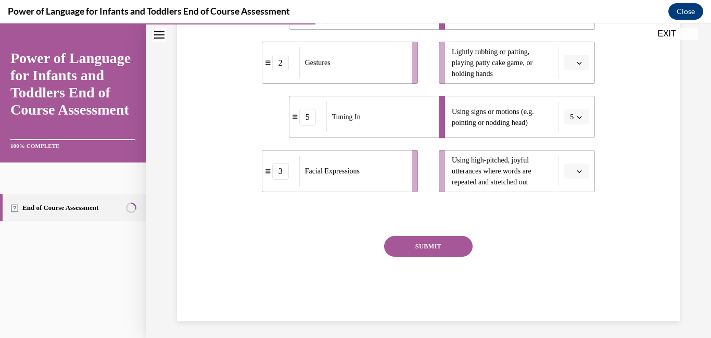
click at [583, 173] on button "button" at bounding box center [575, 171] width 25 height 16
click at [583, 236] on div "2" at bounding box center [575, 235] width 26 height 21
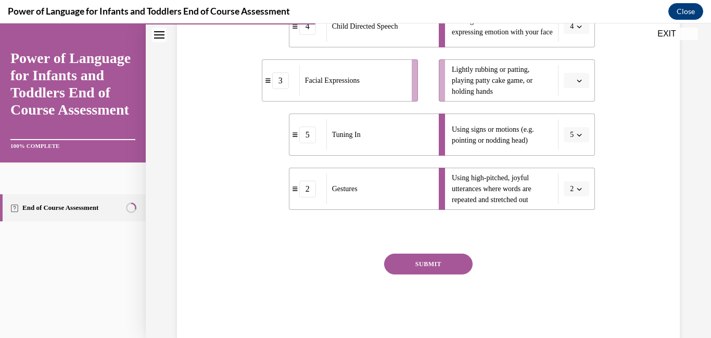
scroll to position [302, 0]
click at [446, 264] on button "SUBMIT" at bounding box center [428, 263] width 88 height 21
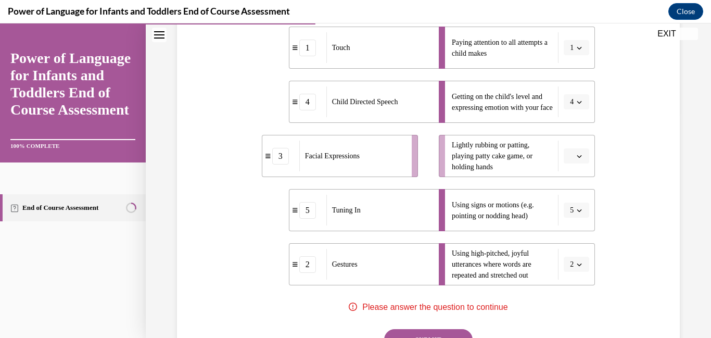
scroll to position [225, 0]
click at [588, 160] on button "button" at bounding box center [575, 157] width 25 height 16
click at [581, 239] on div "3" at bounding box center [575, 242] width 26 height 21
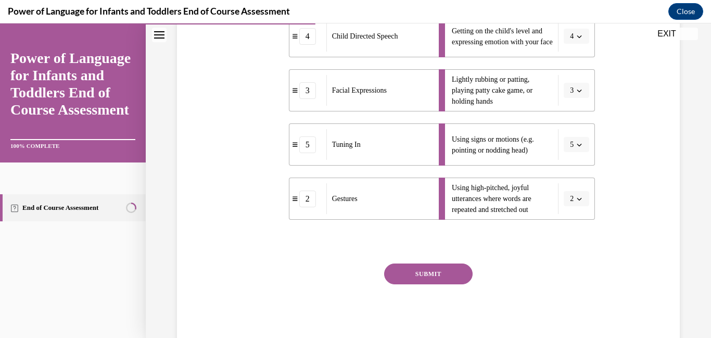
scroll to position [292, 0]
click at [446, 264] on button "SUBMIT" at bounding box center [428, 273] width 88 height 21
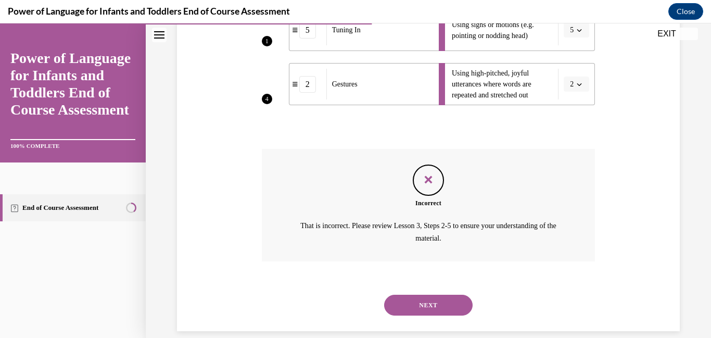
scroll to position [420, 0]
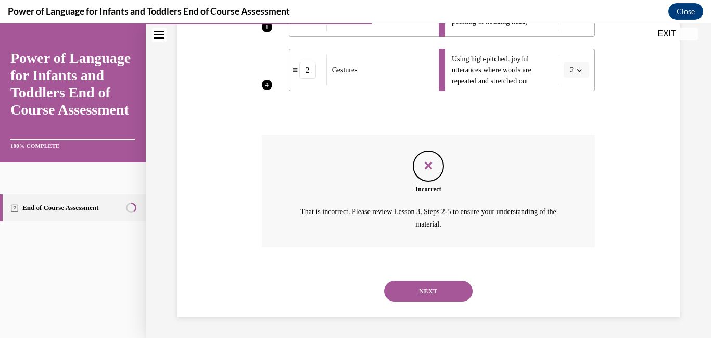
click at [461, 290] on button "NEXT" at bounding box center [428, 290] width 88 height 21
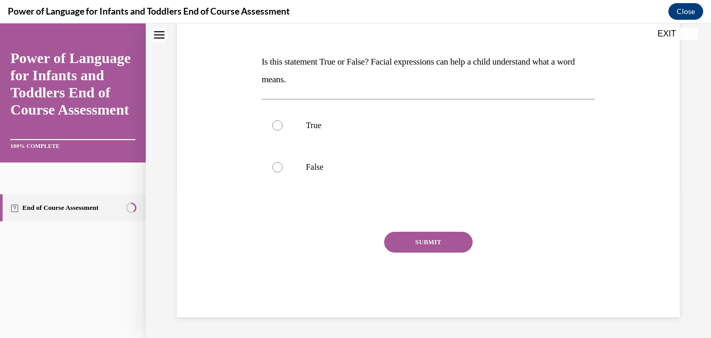
scroll to position [0, 0]
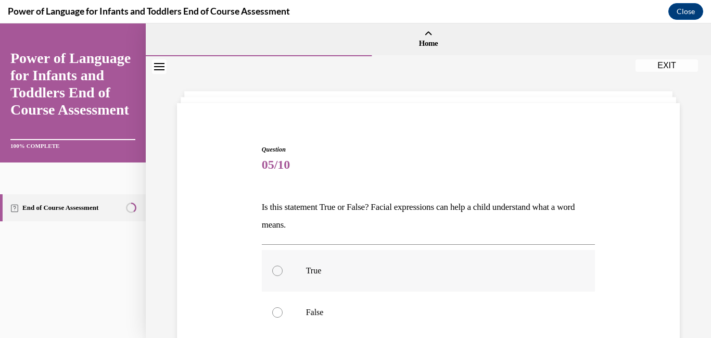
click at [287, 260] on label "True" at bounding box center [429, 271] width 334 height 42
click at [283, 265] on input "True" at bounding box center [277, 270] width 10 height 10
radio input "true"
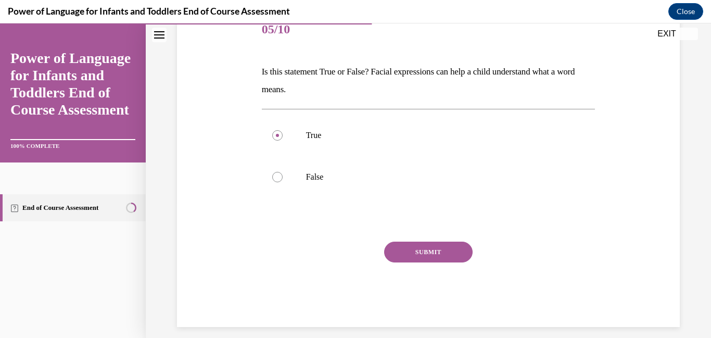
click at [449, 253] on button "SUBMIT" at bounding box center [428, 251] width 88 height 21
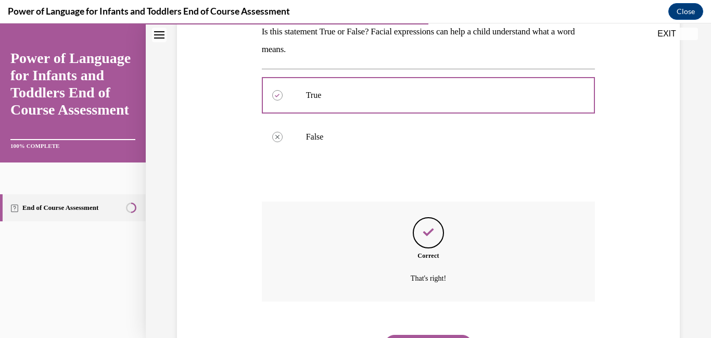
scroll to position [229, 0]
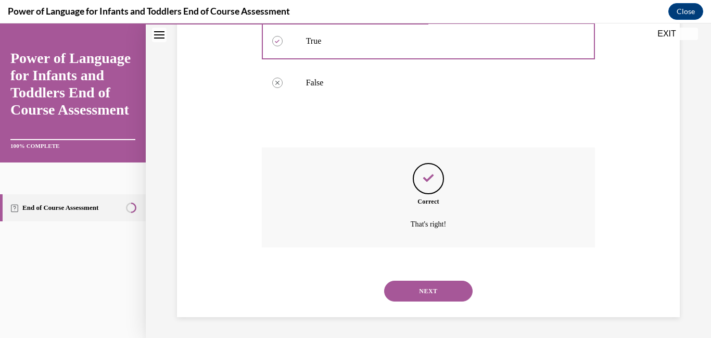
click at [458, 292] on button "NEXT" at bounding box center [428, 290] width 88 height 21
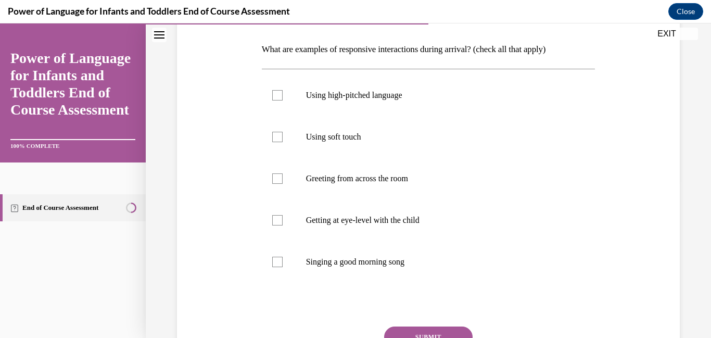
scroll to position [157, 0]
click at [276, 91] on div at bounding box center [277, 96] width 10 height 10
click at [276, 91] on input "Using high-pitched language" at bounding box center [277, 96] width 10 height 10
click at [276, 91] on div at bounding box center [277, 96] width 10 height 10
click at [276, 91] on input "Using high-pitched language" at bounding box center [277, 96] width 10 height 10
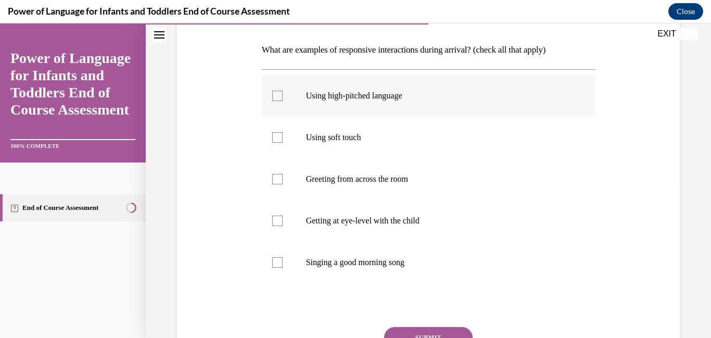
click at [274, 94] on div at bounding box center [277, 96] width 10 height 10
click at [274, 94] on input "Using high-pitched language" at bounding box center [277, 96] width 10 height 10
checkbox input "true"
click at [275, 136] on div at bounding box center [277, 137] width 10 height 10
click at [275, 136] on input "Using soft touch" at bounding box center [277, 137] width 10 height 10
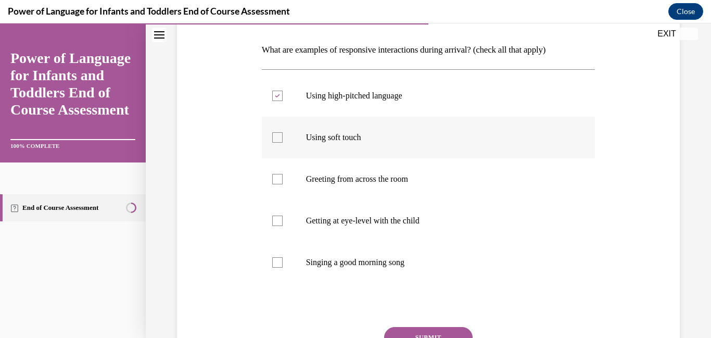
checkbox input "true"
click at [274, 177] on div at bounding box center [277, 179] width 10 height 10
click at [274, 177] on input "Greeting from across the room" at bounding box center [277, 179] width 10 height 10
checkbox input "true"
click at [279, 217] on div at bounding box center [277, 220] width 10 height 10
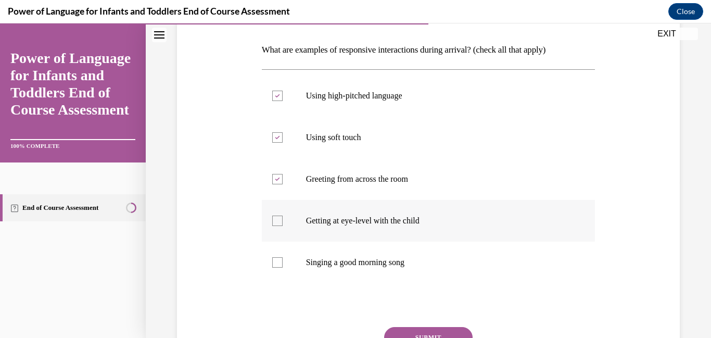
click at [279, 217] on input "Getting at eye-level with the child" at bounding box center [277, 220] width 10 height 10
checkbox input "true"
click at [278, 262] on div at bounding box center [277, 262] width 10 height 10
click at [278, 262] on input "Singing a good morning song" at bounding box center [277, 262] width 10 height 10
checkbox input "true"
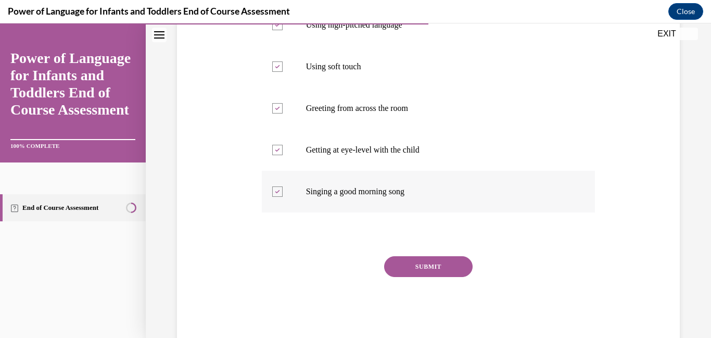
scroll to position [225, 0]
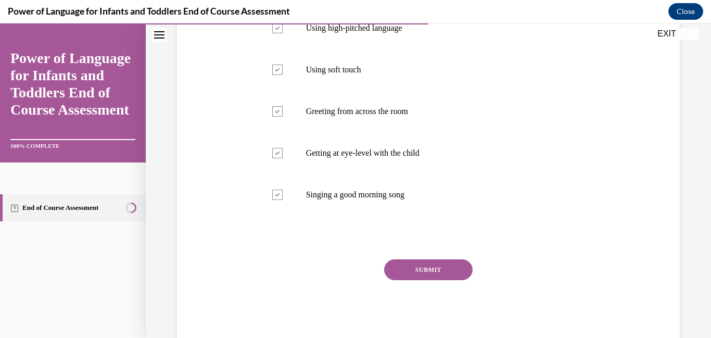
click at [440, 270] on button "SUBMIT" at bounding box center [428, 269] width 88 height 21
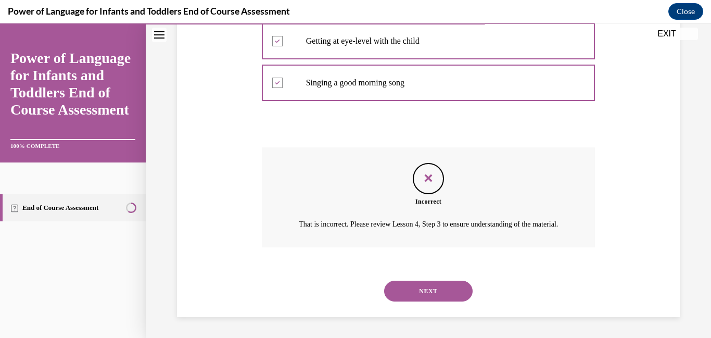
scroll to position [349, 0]
click at [458, 294] on button "NEXT" at bounding box center [428, 290] width 88 height 21
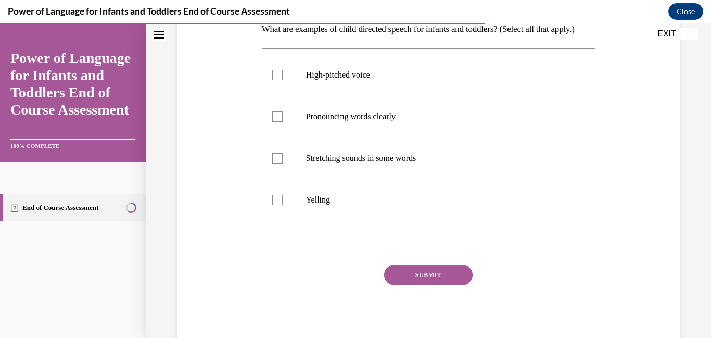
scroll to position [178, 0]
click at [276, 80] on div at bounding box center [277, 74] width 10 height 10
click at [276, 80] on input "High-pitched voice" at bounding box center [277, 74] width 10 height 10
checkbox input "true"
click at [278, 121] on div at bounding box center [277, 116] width 10 height 10
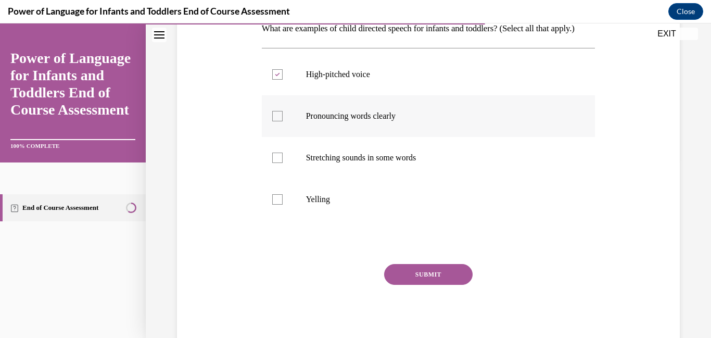
click at [278, 121] on input "Pronouncing words clearly" at bounding box center [277, 116] width 10 height 10
checkbox input "true"
click at [279, 163] on div at bounding box center [277, 157] width 10 height 10
click at [279, 163] on input "Stretching sounds in some words" at bounding box center [277, 157] width 10 height 10
checkbox input "true"
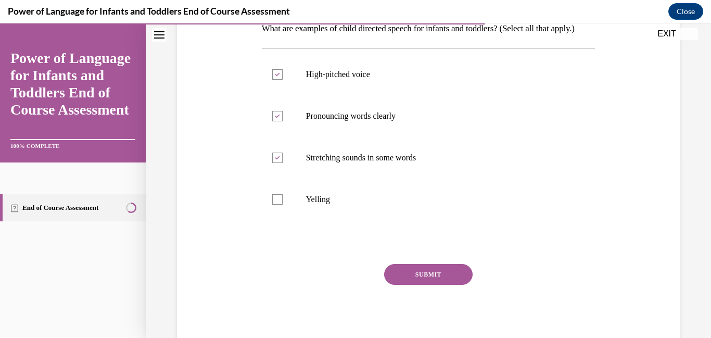
click at [422, 285] on button "SUBMIT" at bounding box center [428, 274] width 88 height 21
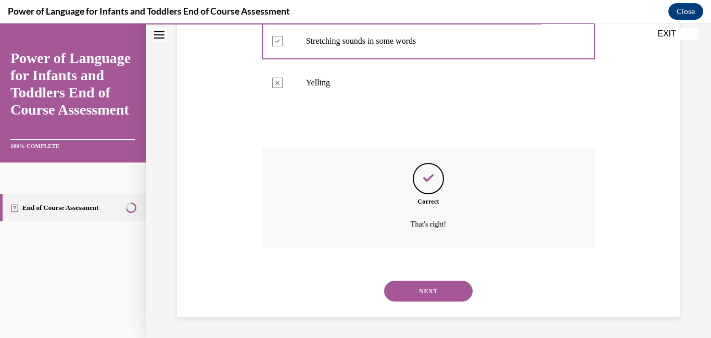
scroll to position [313, 0]
click at [417, 287] on button "NEXT" at bounding box center [428, 290] width 88 height 21
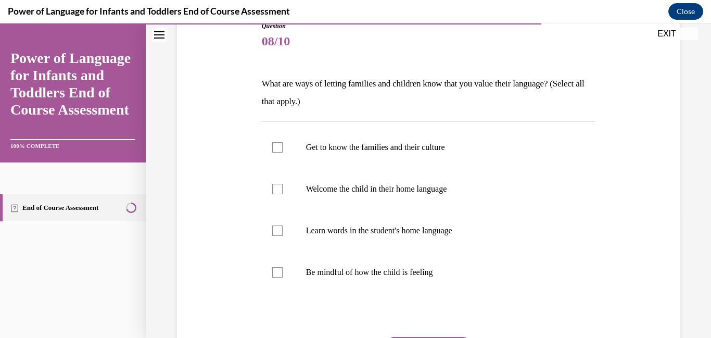
scroll to position [124, 0]
click at [275, 147] on div at bounding box center [277, 147] width 10 height 10
click at [275, 147] on input "Get to know the families and their culture" at bounding box center [277, 147] width 10 height 10
checkbox input "true"
click at [277, 183] on div at bounding box center [277, 188] width 10 height 10
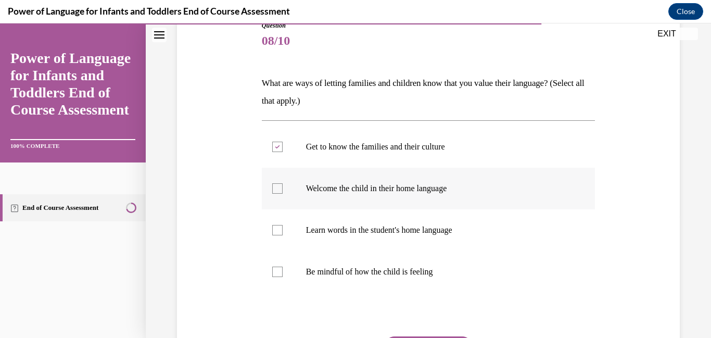
click at [277, 183] on input "Welcome the child in their home language" at bounding box center [277, 188] width 10 height 10
checkbox input "true"
click at [278, 223] on label "Learn words in the student's home language" at bounding box center [429, 230] width 334 height 42
click at [278, 225] on input "Learn words in the student's home language" at bounding box center [277, 230] width 10 height 10
checkbox input "true"
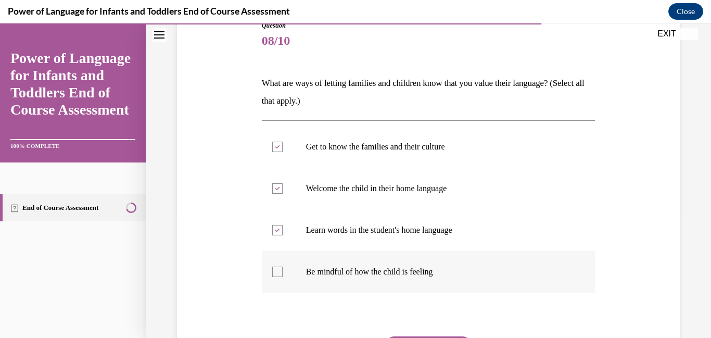
click at [282, 271] on label "Be mindful of how the child is feeling" at bounding box center [429, 272] width 334 height 42
click at [282, 271] on input "Be mindful of how the child is feeling" at bounding box center [277, 271] width 10 height 10
checkbox input "true"
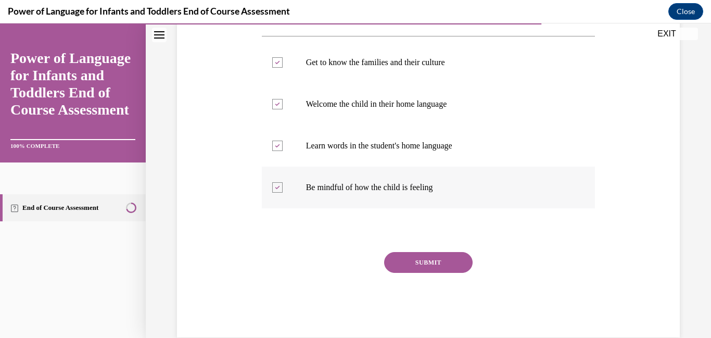
scroll to position [228, 0]
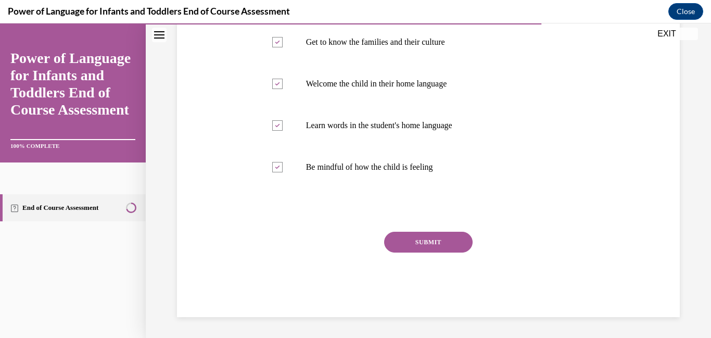
click at [405, 239] on button "SUBMIT" at bounding box center [428, 242] width 88 height 21
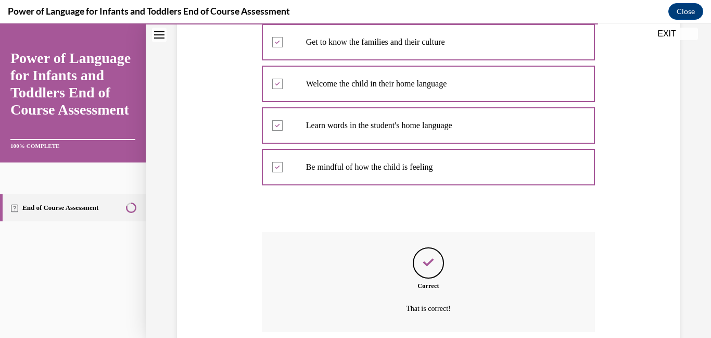
scroll to position [313, 0]
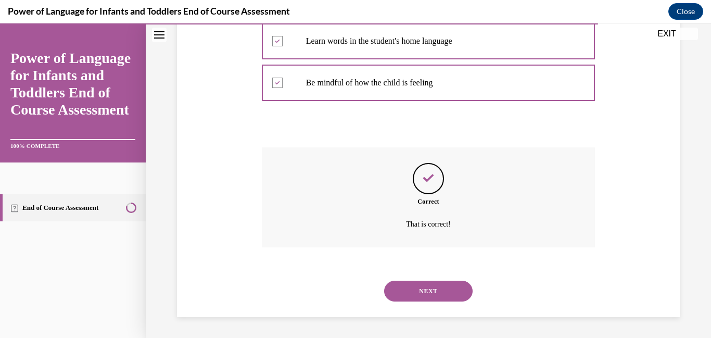
click at [424, 287] on button "NEXT" at bounding box center [428, 290] width 88 height 21
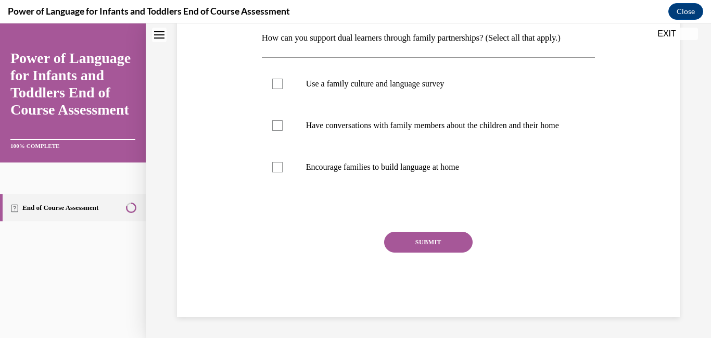
scroll to position [0, 0]
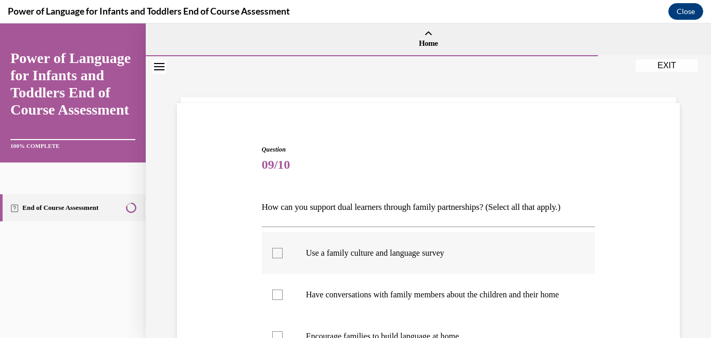
click at [279, 250] on div at bounding box center [277, 253] width 10 height 10
click at [279, 250] on input "Use a family culture and language survey" at bounding box center [277, 253] width 10 height 10
checkbox input "true"
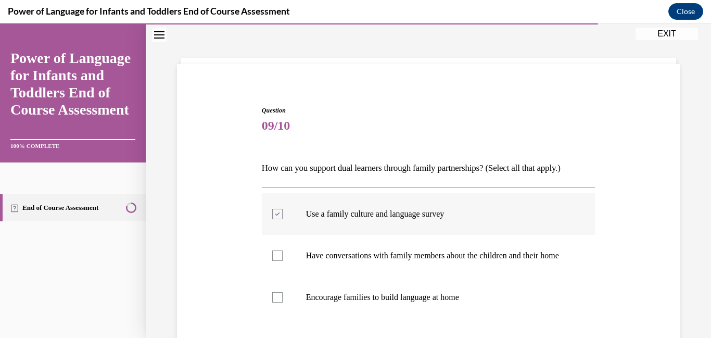
scroll to position [91, 0]
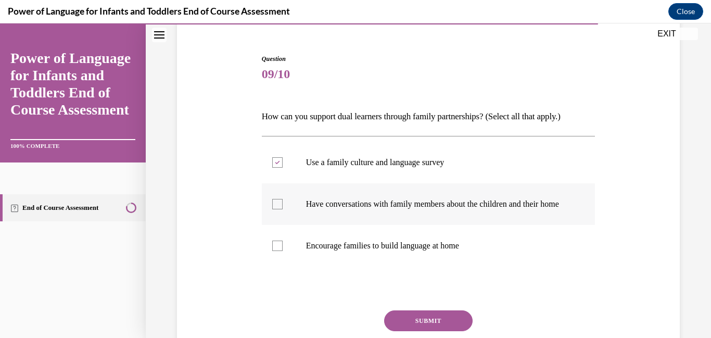
click at [277, 208] on div at bounding box center [277, 204] width 10 height 10
click at [277, 208] on input "Have conversations with family members about the children and their home" at bounding box center [277, 204] width 10 height 10
checkbox input "true"
click at [279, 251] on div at bounding box center [277, 245] width 10 height 10
click at [279, 251] on input "Encourage families to build language at home" at bounding box center [277, 245] width 10 height 10
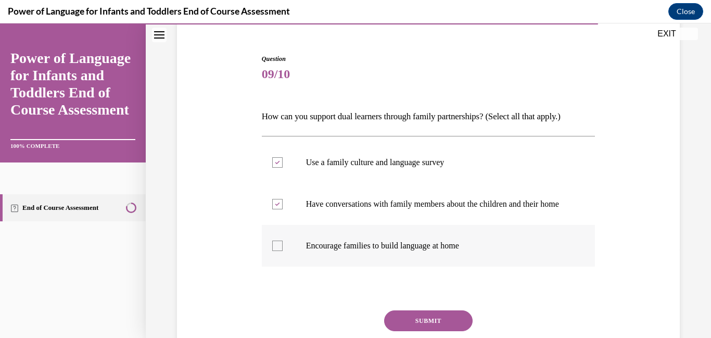
checkbox input "true"
click at [429, 329] on button "SUBMIT" at bounding box center [428, 320] width 88 height 21
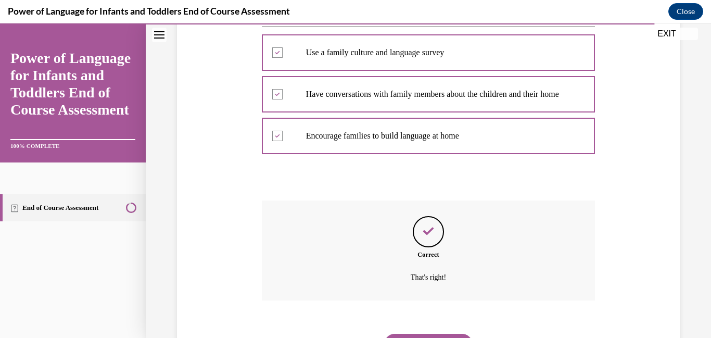
scroll to position [264, 0]
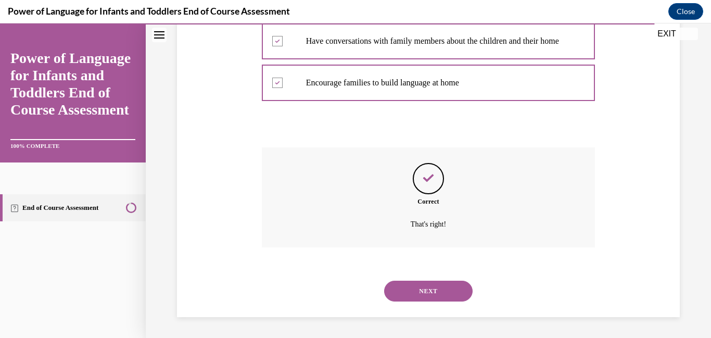
click at [429, 292] on button "NEXT" at bounding box center [428, 290] width 88 height 21
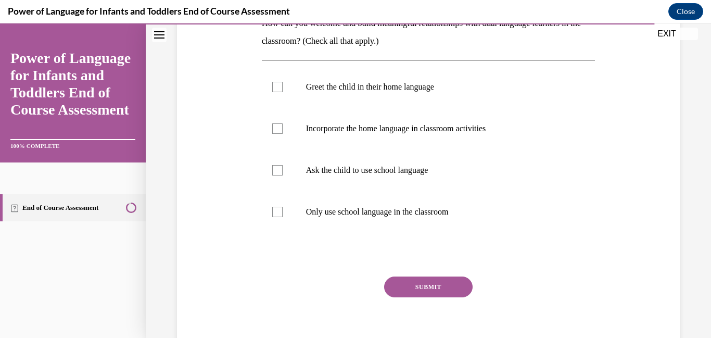
scroll to position [184, 0]
click at [276, 89] on div at bounding box center [277, 86] width 10 height 10
click at [276, 89] on input "Greet the child in their home language" at bounding box center [277, 86] width 10 height 10
checkbox input "true"
click at [275, 129] on div at bounding box center [277, 128] width 10 height 10
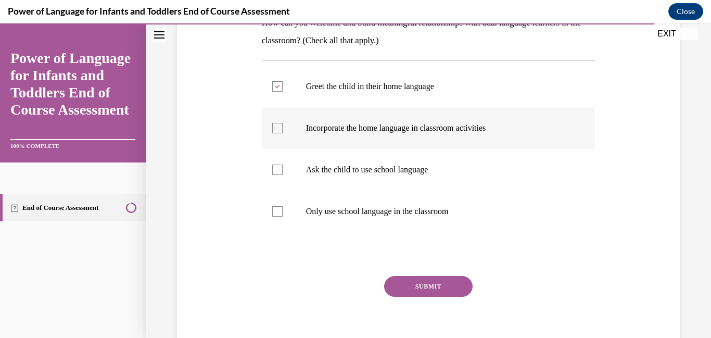
click at [275, 129] on input "Incorporate the home language in classroom activities" at bounding box center [277, 128] width 10 height 10
checkbox input "true"
click at [408, 288] on button "SUBMIT" at bounding box center [428, 286] width 88 height 21
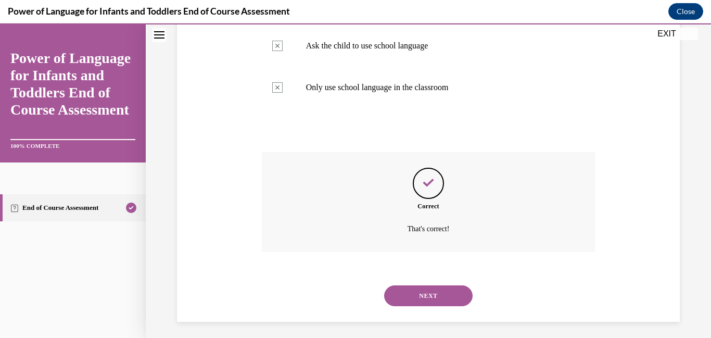
scroll to position [313, 0]
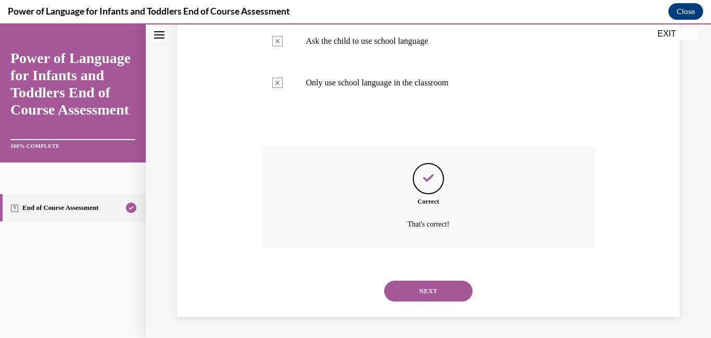
click at [408, 288] on button "NEXT" at bounding box center [428, 290] width 88 height 21
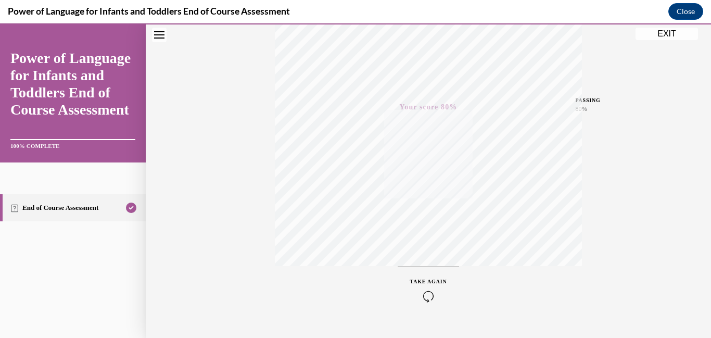
scroll to position [219, 0]
click at [661, 31] on button "EXIT" at bounding box center [666, 34] width 62 height 12
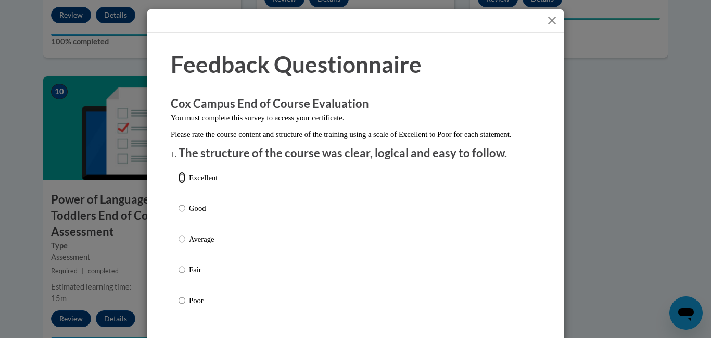
click at [183, 183] on input "Excellent" at bounding box center [181, 177] width 7 height 11
radio input "true"
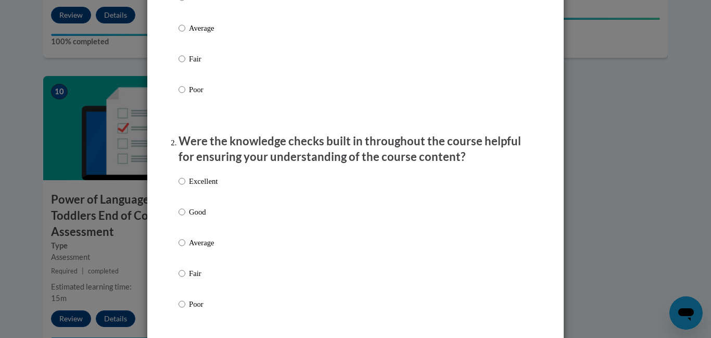
scroll to position [212, 0]
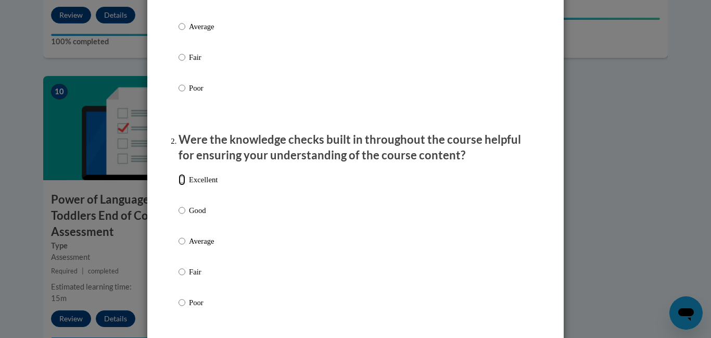
click at [180, 185] on input "Excellent" at bounding box center [181, 179] width 7 height 11
radio input "true"
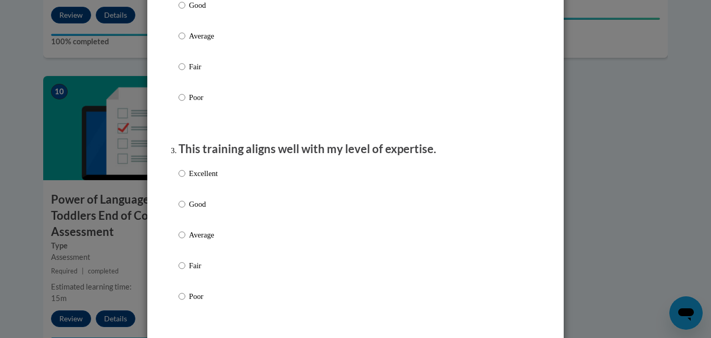
scroll to position [432, 0]
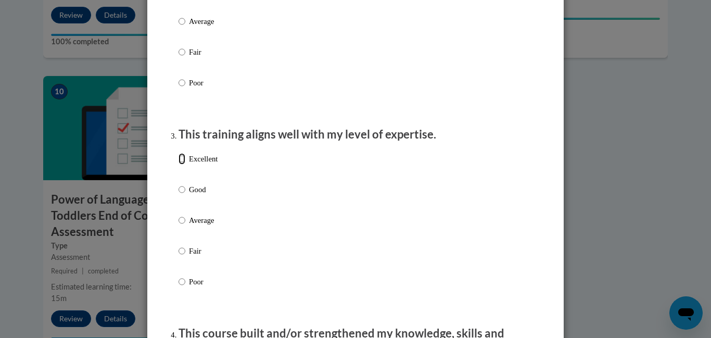
click at [180, 164] on input "Excellent" at bounding box center [181, 158] width 7 height 11
radio input "true"
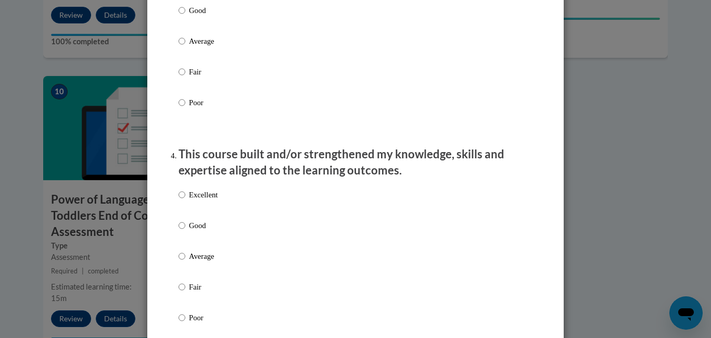
scroll to position [620, 0]
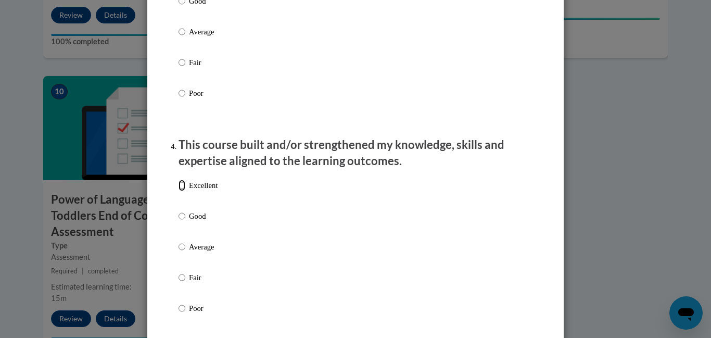
click at [180, 191] on input "Excellent" at bounding box center [181, 185] width 7 height 11
radio input "true"
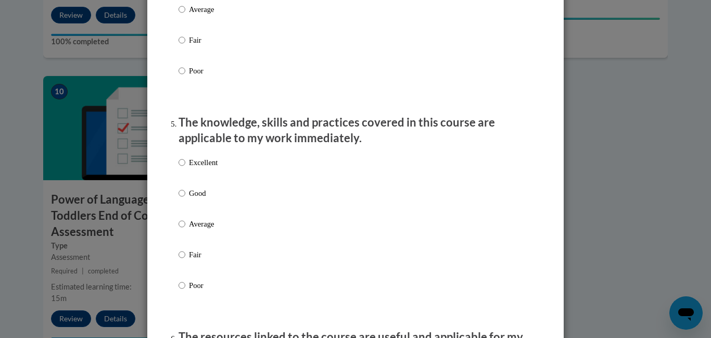
scroll to position [872, 0]
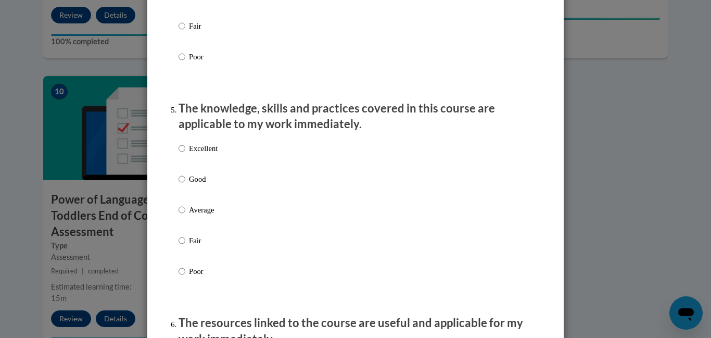
click at [186, 157] on label "Excellent" at bounding box center [197, 157] width 39 height 28
click at [185, 154] on input "Excellent" at bounding box center [181, 148] width 7 height 11
radio input "true"
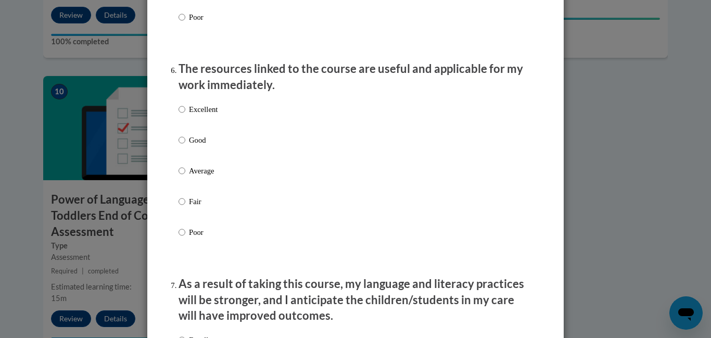
scroll to position [1128, 0]
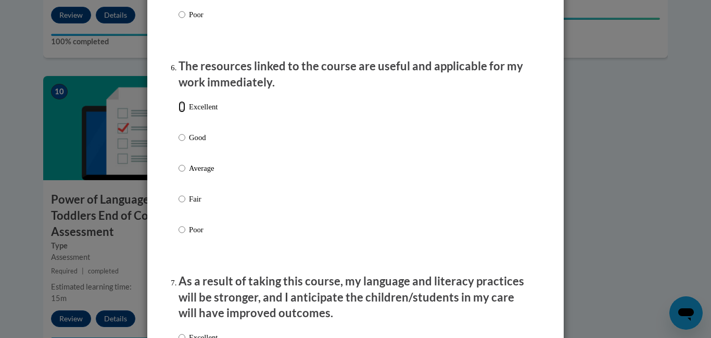
click at [181, 112] on input "Excellent" at bounding box center [181, 106] width 7 height 11
radio input "true"
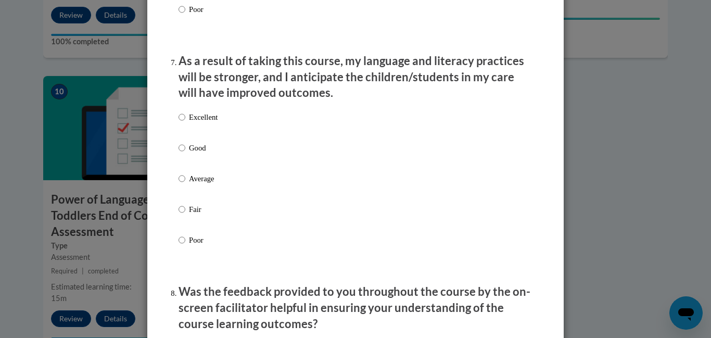
scroll to position [1354, 0]
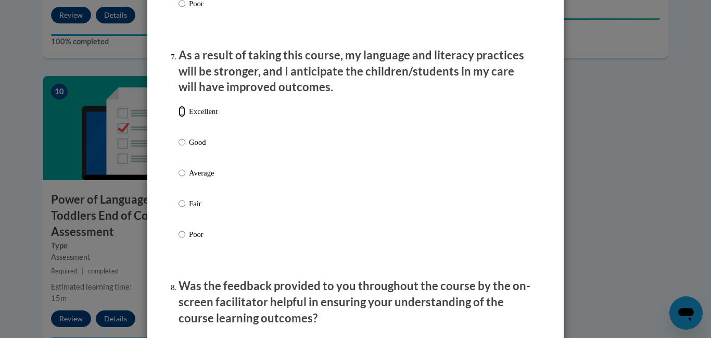
click at [185, 117] on input "Excellent" at bounding box center [181, 111] width 7 height 11
radio input "true"
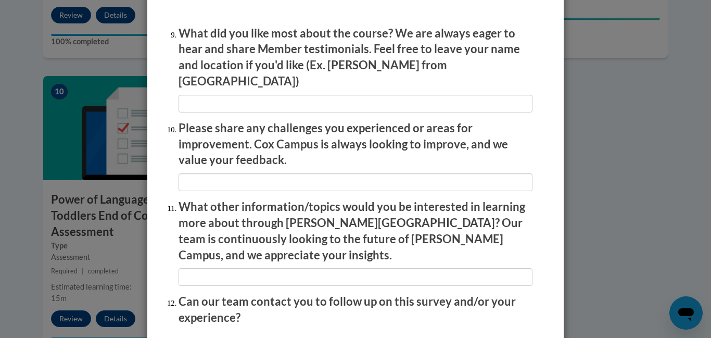
scroll to position [1746, 0]
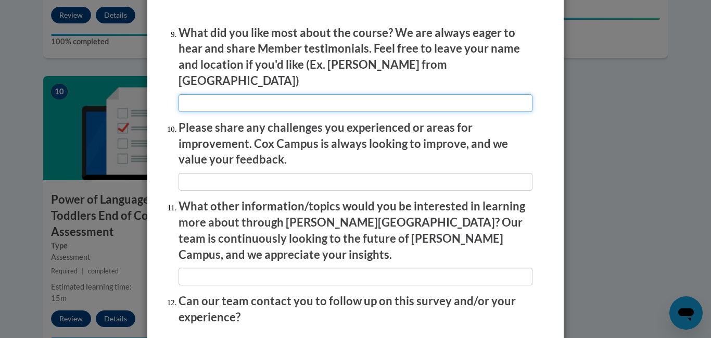
click at [187, 97] on input "textbox" at bounding box center [355, 103] width 354 height 18
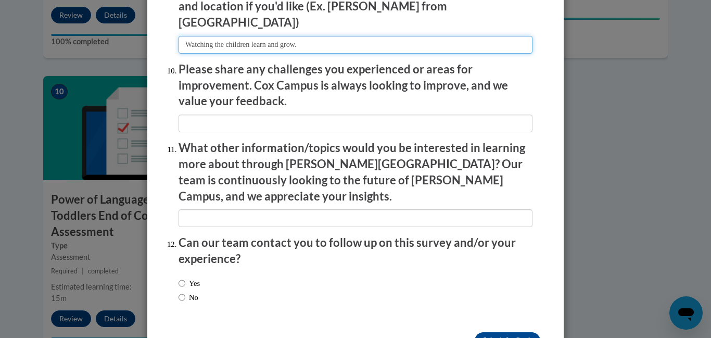
scroll to position [1824, 0]
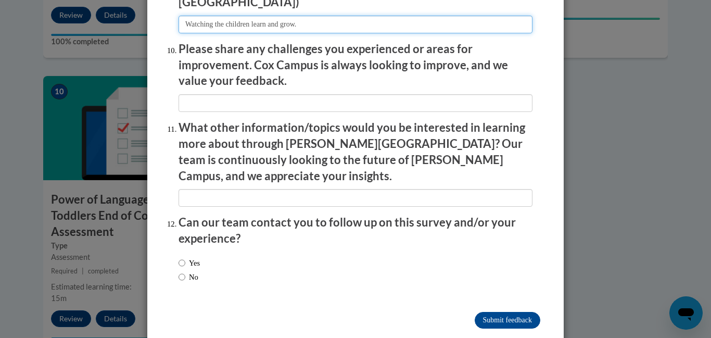
type input "Watching the children learn and grow."
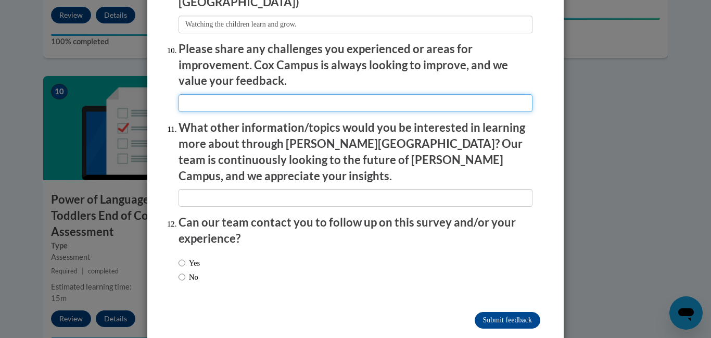
click at [206, 94] on input "textbox" at bounding box center [355, 103] width 354 height 18
type input "Use spanish children speaking enlish and spanish."
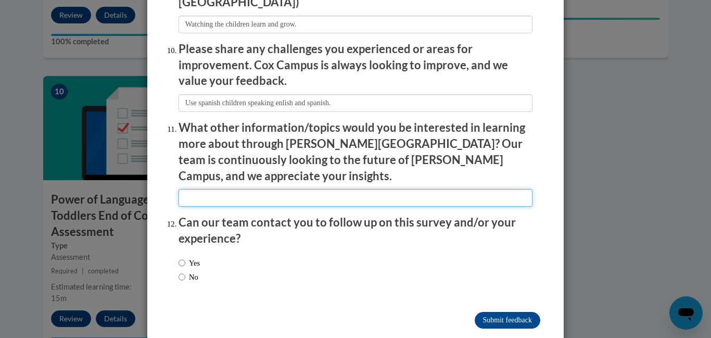
click at [332, 189] on input "textbox" at bounding box center [355, 198] width 354 height 18
type input "It was good"
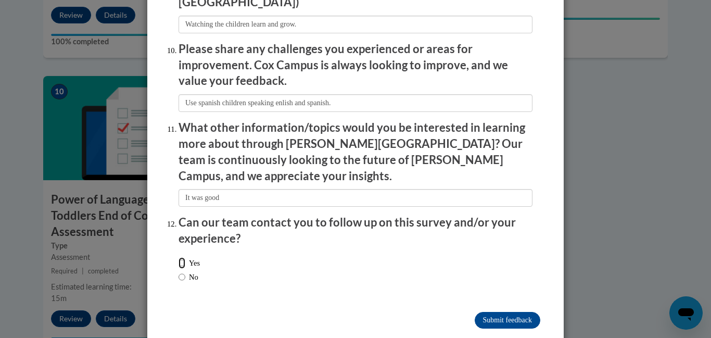
click at [181, 257] on input "Yes" at bounding box center [181, 262] width 7 height 11
radio input "true"
click at [515, 312] on input "Submit feedback" at bounding box center [508, 320] width 66 height 17
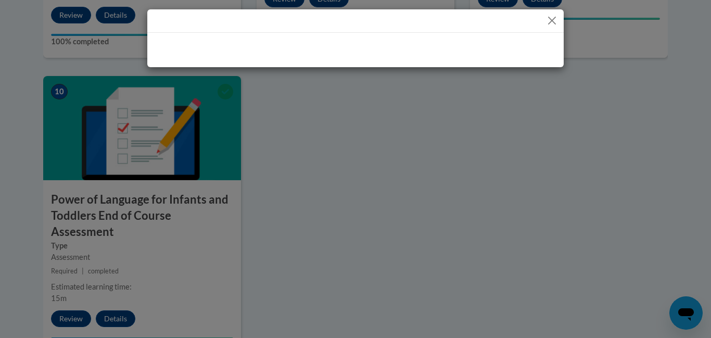
scroll to position [0, 0]
